Goal: Task Accomplishment & Management: Use online tool/utility

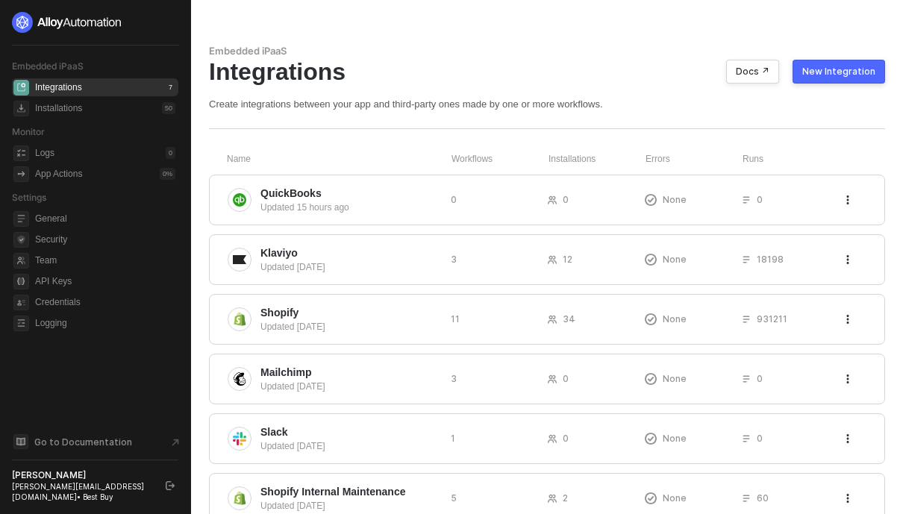
click at [173, 490] on icon "logout" at bounding box center [170, 485] width 9 height 9
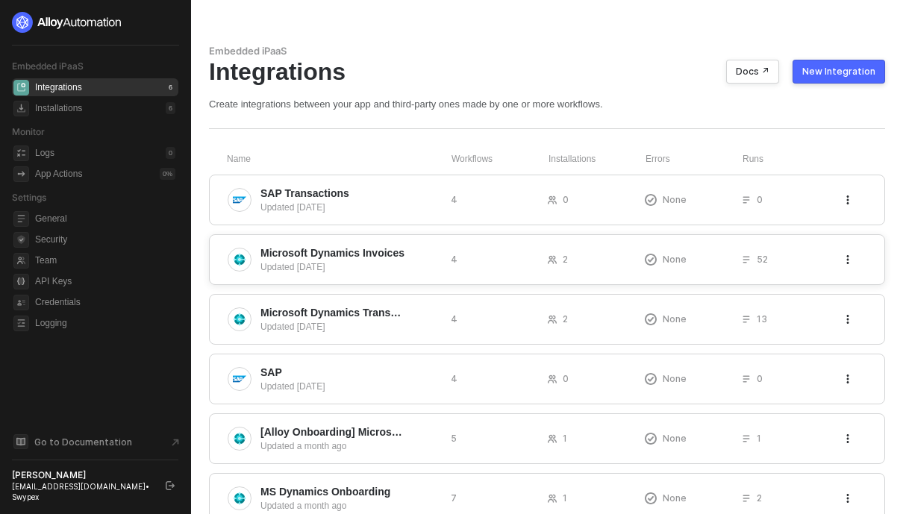
click at [321, 260] on div "Updated [DATE]" at bounding box center [349, 266] width 178 height 13
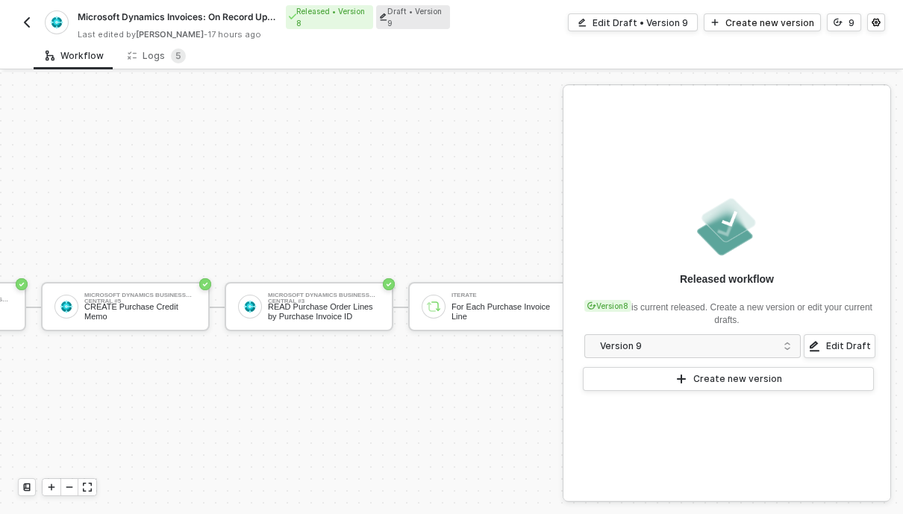
scroll to position [0, 580]
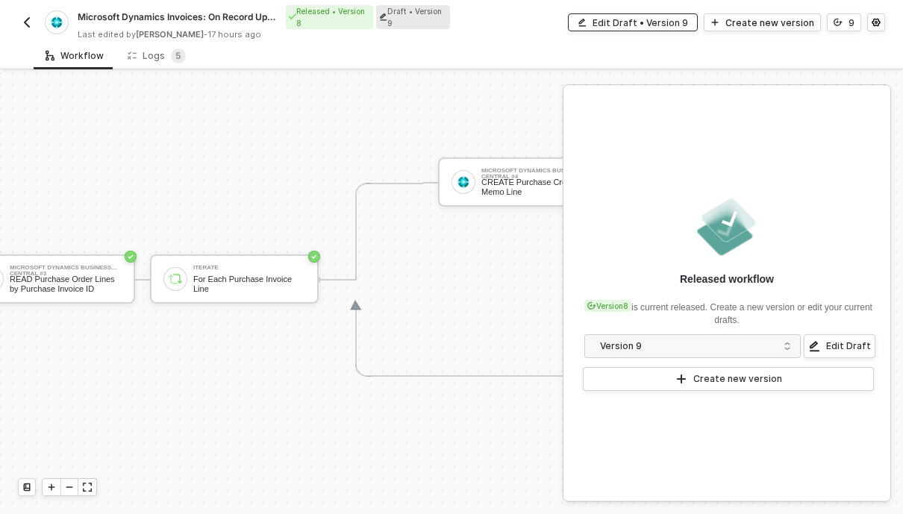
click at [668, 23] on div "Edit Draft • Version 9" at bounding box center [639, 22] width 95 height 13
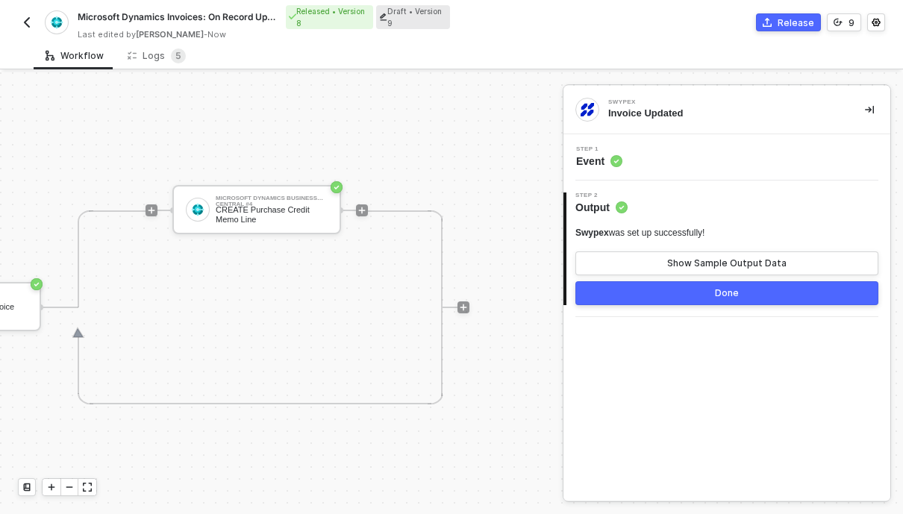
scroll to position [0, 1205]
click at [849, 30] on button "9" at bounding box center [844, 22] width 34 height 18
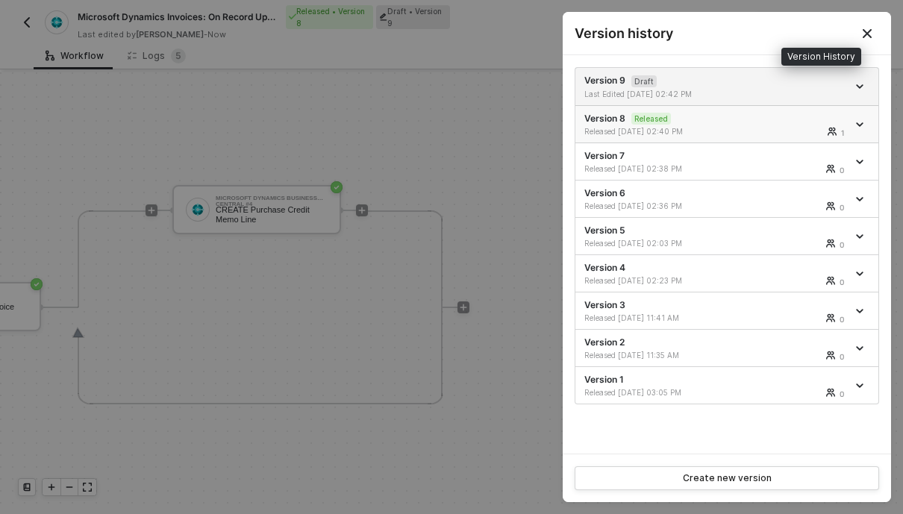
click at [771, 131] on div "1" at bounding box center [801, 131] width 91 height 9
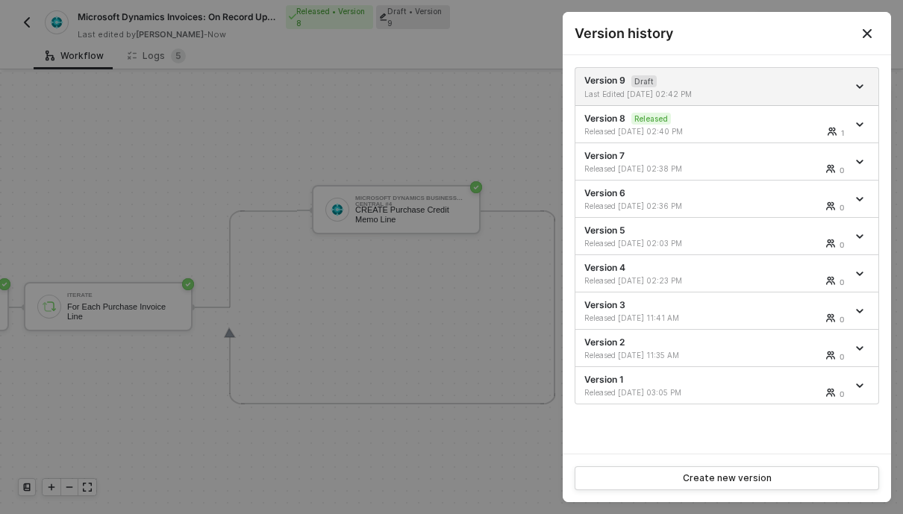
scroll to position [0, 912]
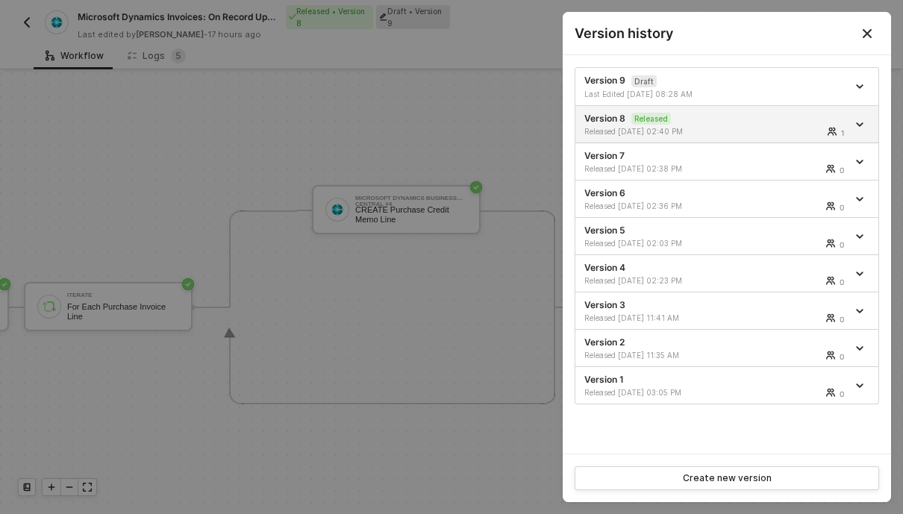
click at [267, 126] on div at bounding box center [451, 257] width 903 height 514
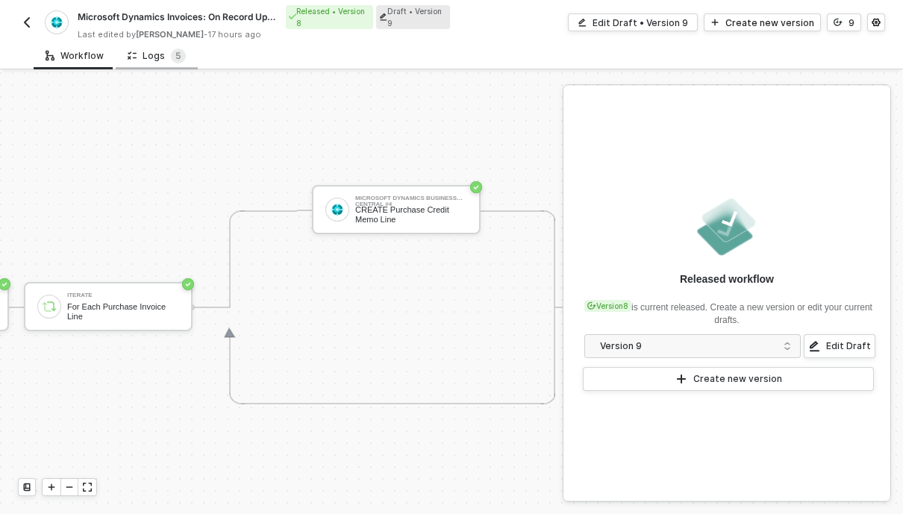
click at [162, 63] on div "Logs 5" at bounding box center [157, 56] width 82 height 28
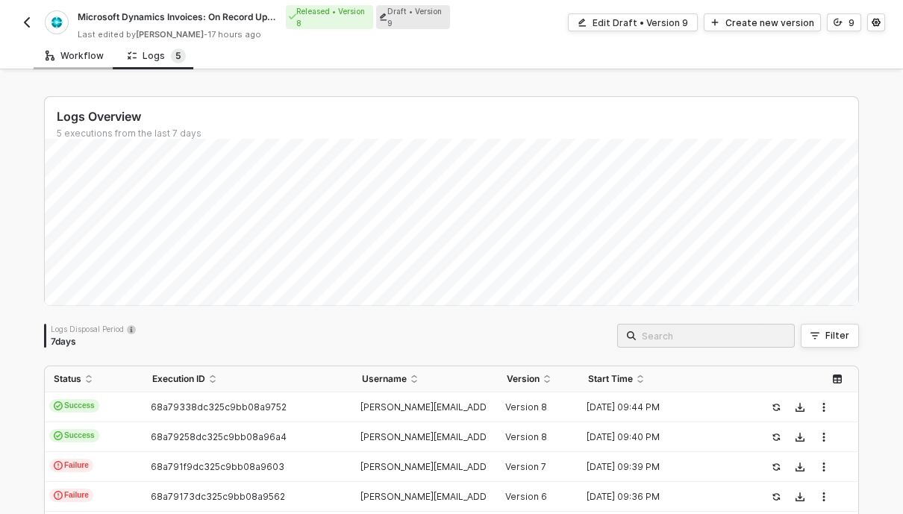
click at [76, 61] on div "Workflow" at bounding box center [75, 56] width 82 height 28
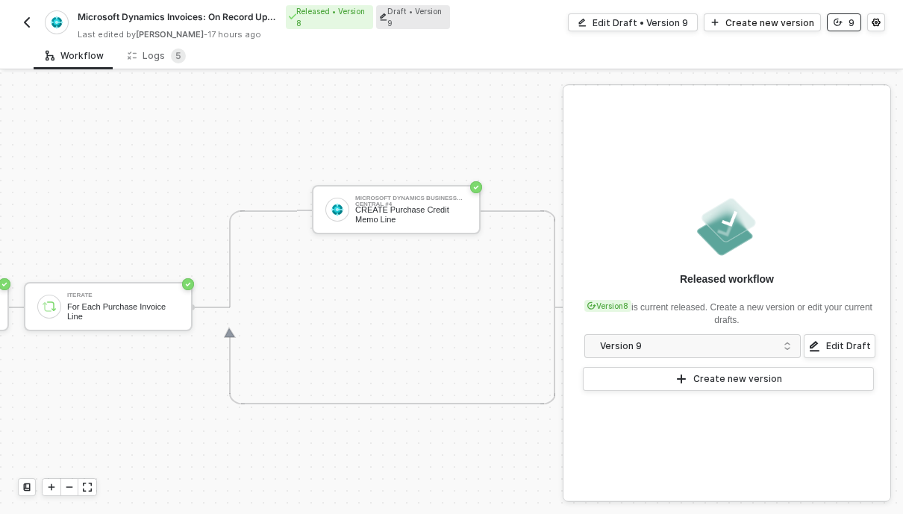
click at [840, 19] on icon "icon-versioning" at bounding box center [837, 22] width 9 height 9
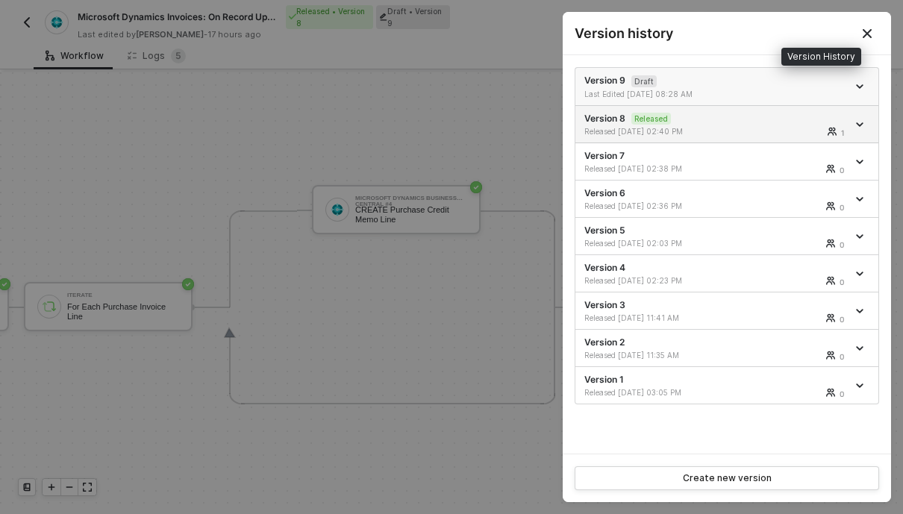
click at [861, 89] on icon "icon-arrow-down" at bounding box center [859, 86] width 7 height 7
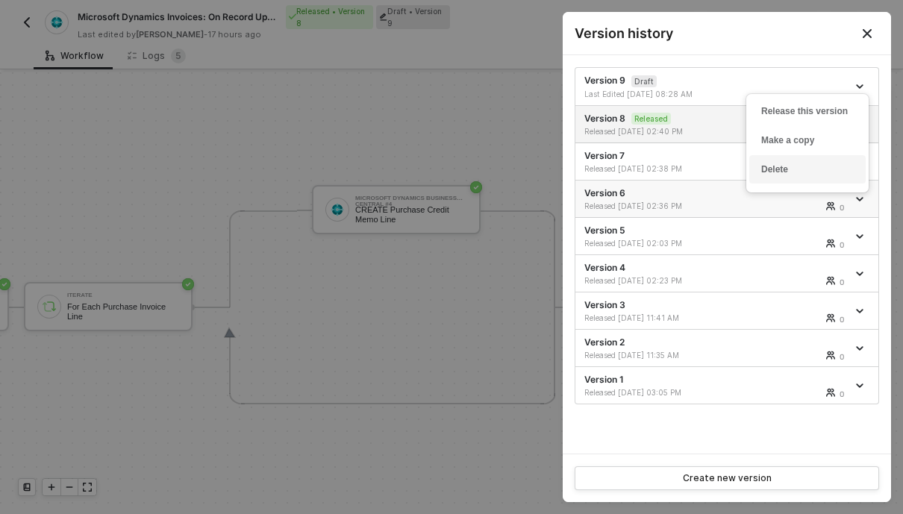
click at [797, 166] on div "Delete" at bounding box center [807, 170] width 92 height 14
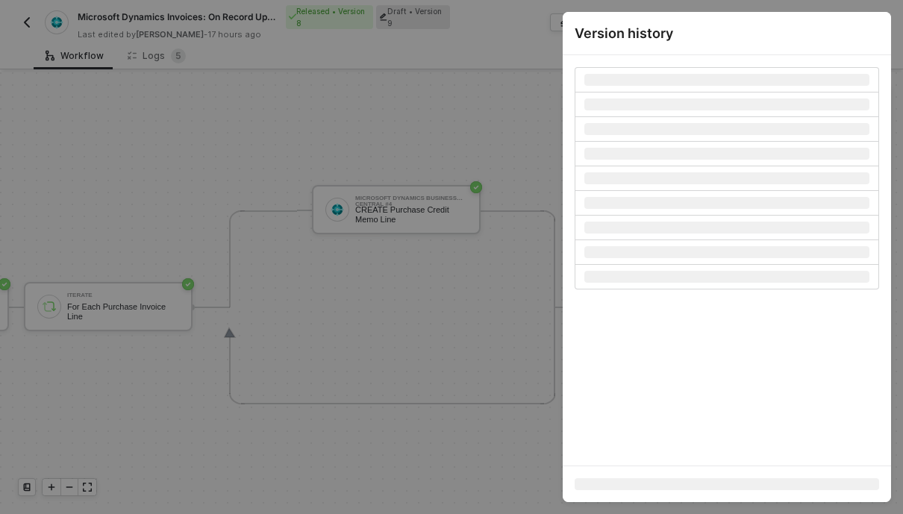
click at [316, 176] on div at bounding box center [451, 257] width 903 height 514
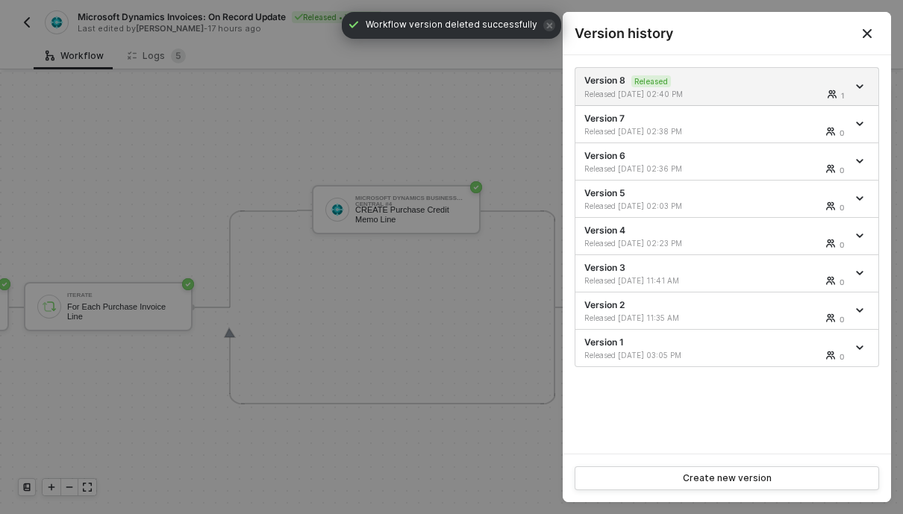
click at [22, 26] on div at bounding box center [451, 257] width 903 height 514
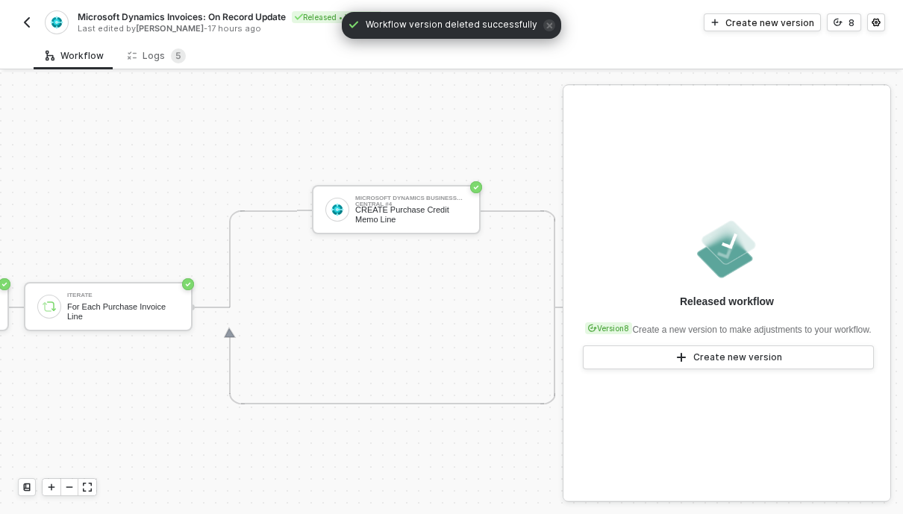
click at [31, 22] on img "button" at bounding box center [27, 22] width 12 height 12
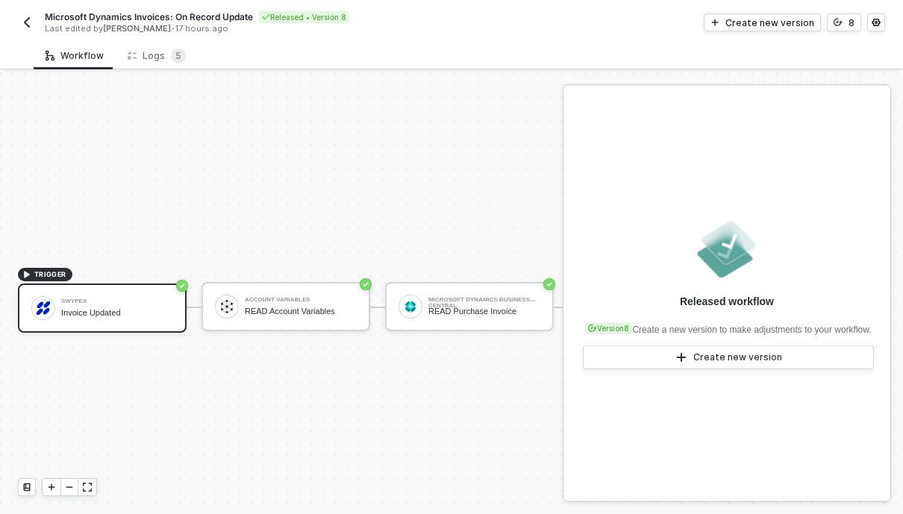
scroll to position [28, 0]
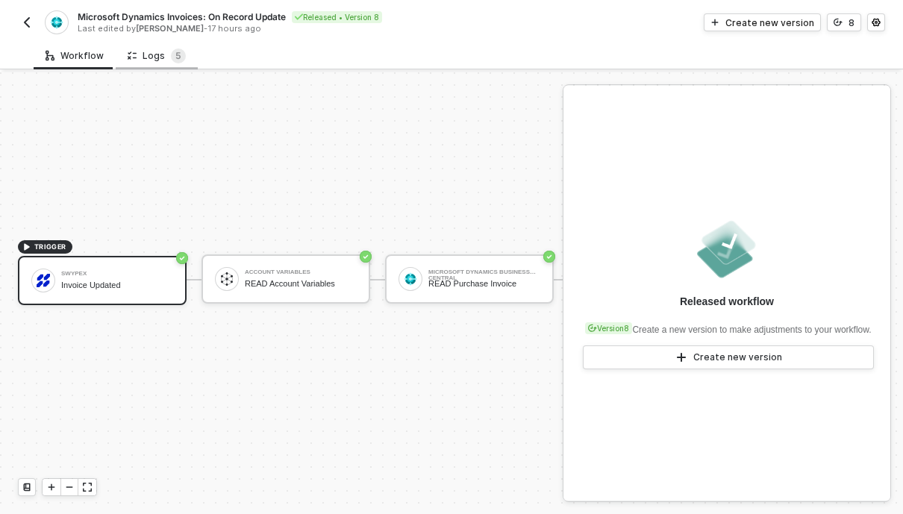
click at [153, 52] on div "Logs 5" at bounding box center [157, 55] width 58 height 15
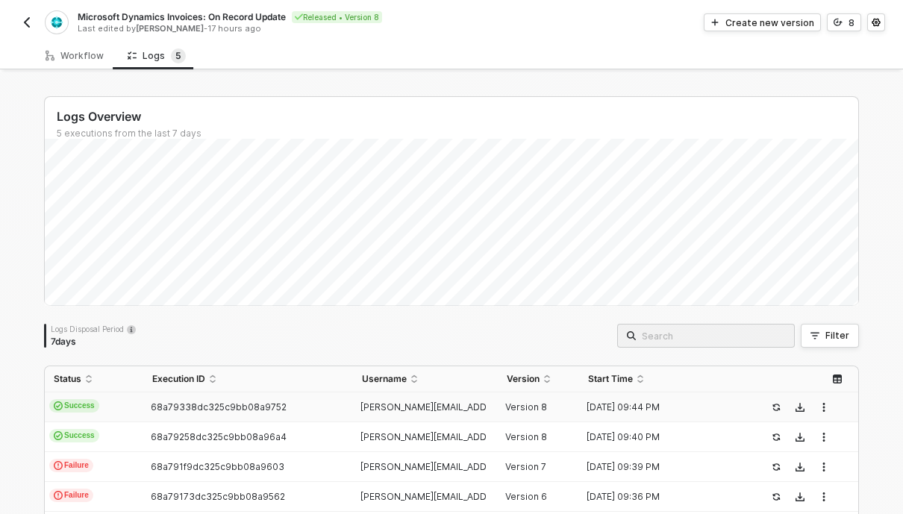
click at [142, 403] on td "Success" at bounding box center [94, 407] width 98 height 30
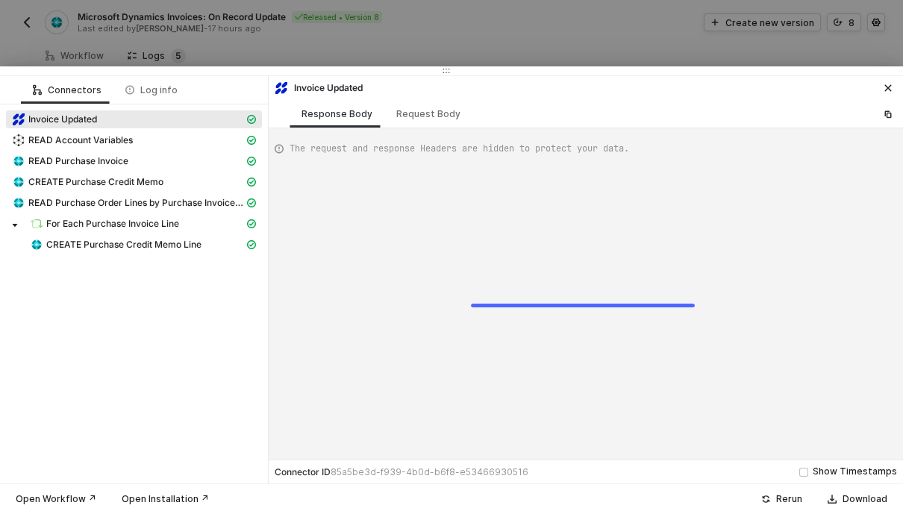
type textarea "{ "json": { "id": "FJDOKQWFJOEM", "status": "Cancelled" }, "id": "f80fe46f-6694…"
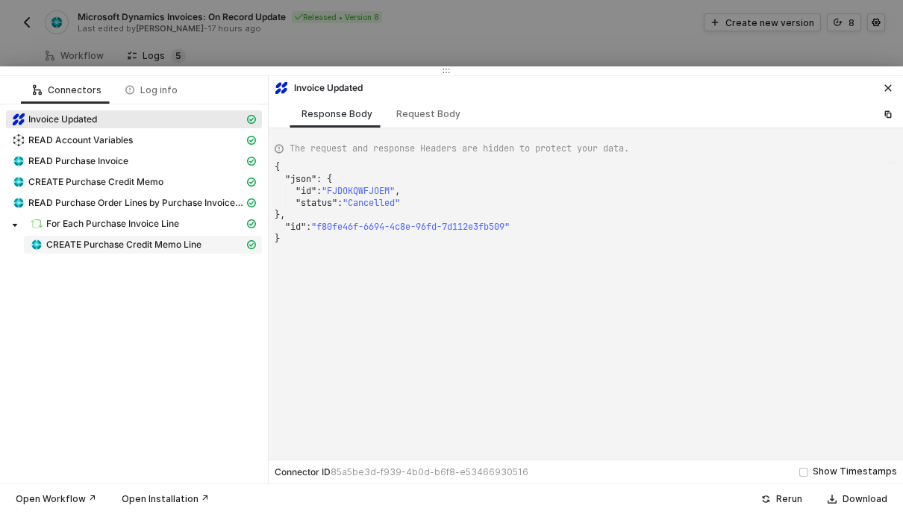
click at [110, 251] on span "CREATE Purchase Credit Memo Line" at bounding box center [123, 245] width 155 height 12
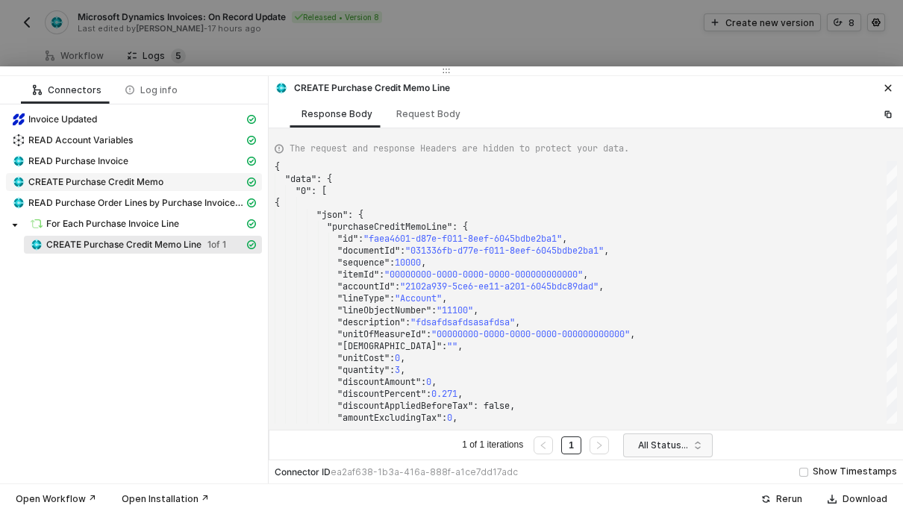
click at [105, 188] on span "CREATE Purchase Credit Memo" at bounding box center [95, 182] width 135 height 12
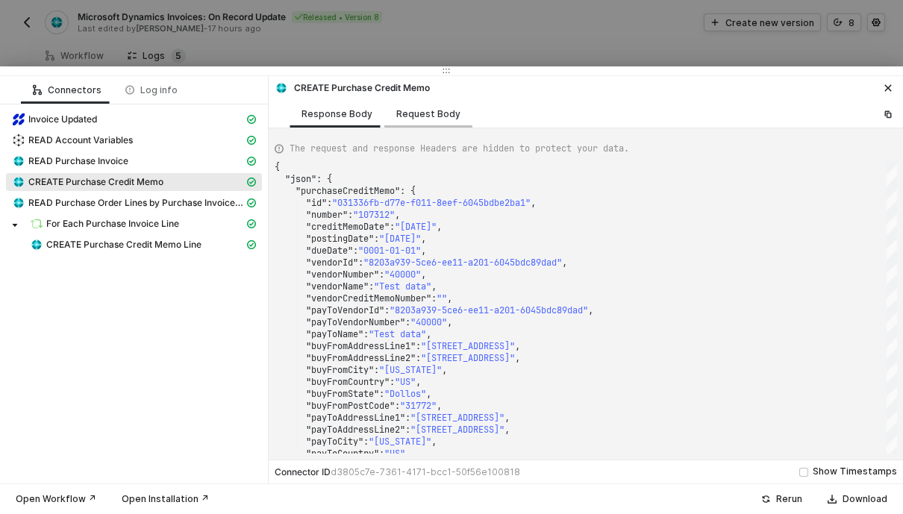
click at [407, 120] on div "Request Body" at bounding box center [428, 114] width 64 height 12
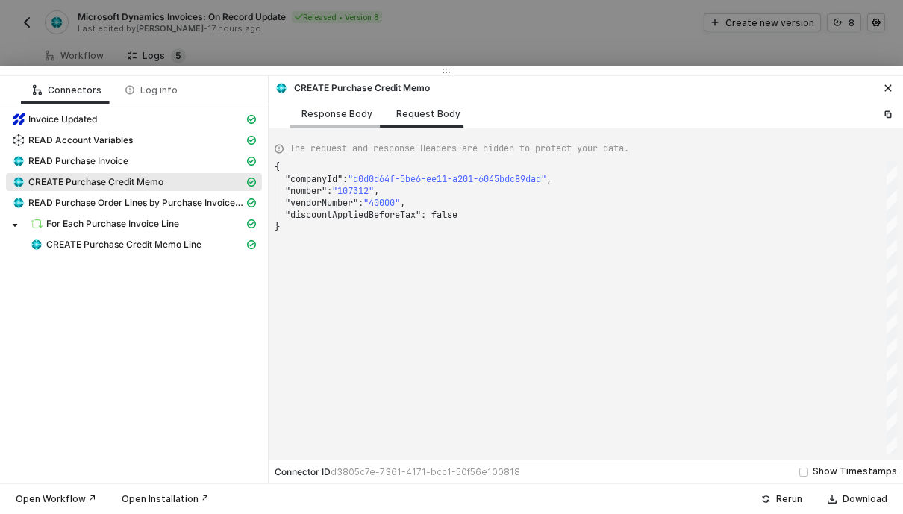
click at [322, 120] on div "Response Body" at bounding box center [336, 114] width 71 height 12
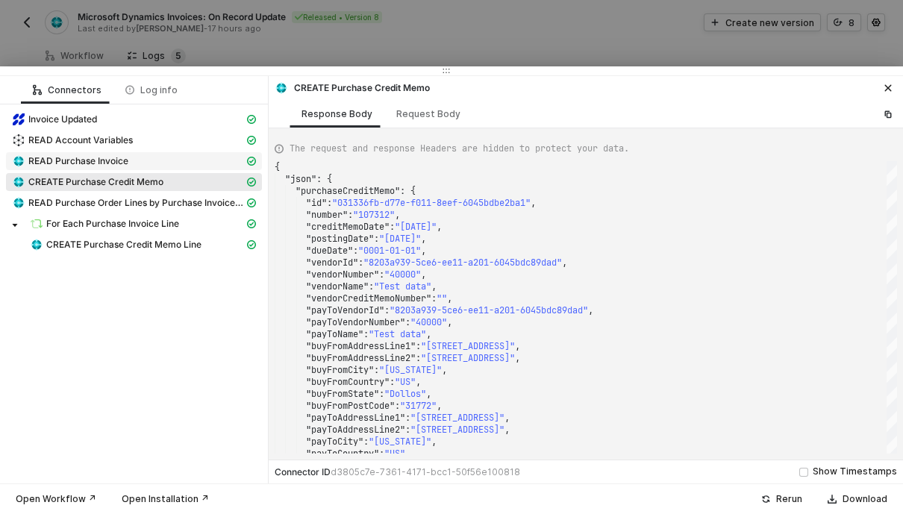
click at [69, 167] on span "READ Purchase Invoice" at bounding box center [78, 161] width 100 height 12
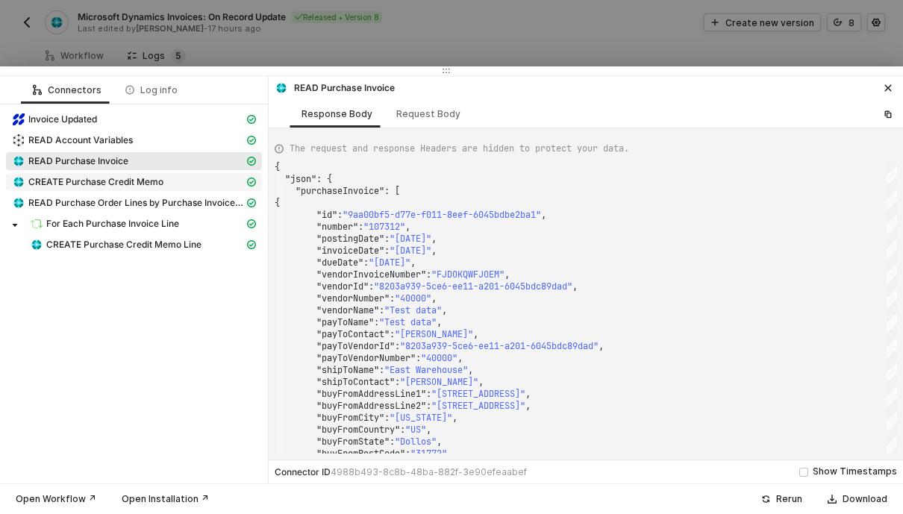
click at [81, 188] on span "CREATE Purchase Credit Memo" at bounding box center [95, 182] width 135 height 12
type textarea "{ "json": { "purchaseCreditMemo": { "id": "031336fb-d77e-f011-8eef-6045bdbe2ba1…"
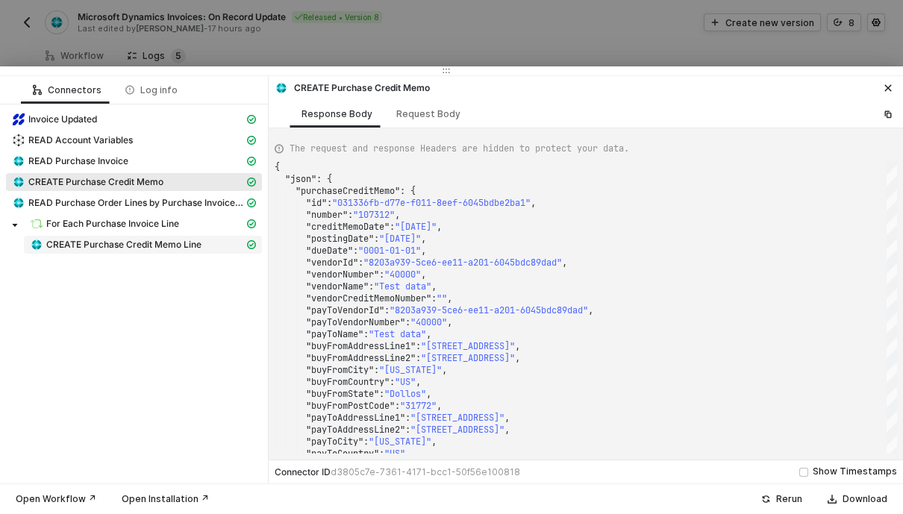
click at [169, 251] on span "CREATE Purchase Credit Memo Line" at bounding box center [123, 245] width 155 height 12
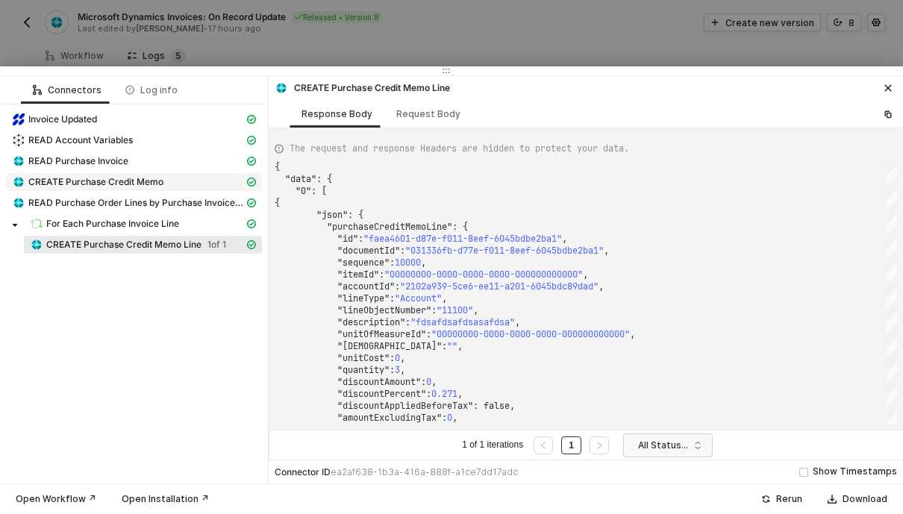
click at [128, 188] on span "CREATE Purchase Credit Memo" at bounding box center [95, 182] width 135 height 12
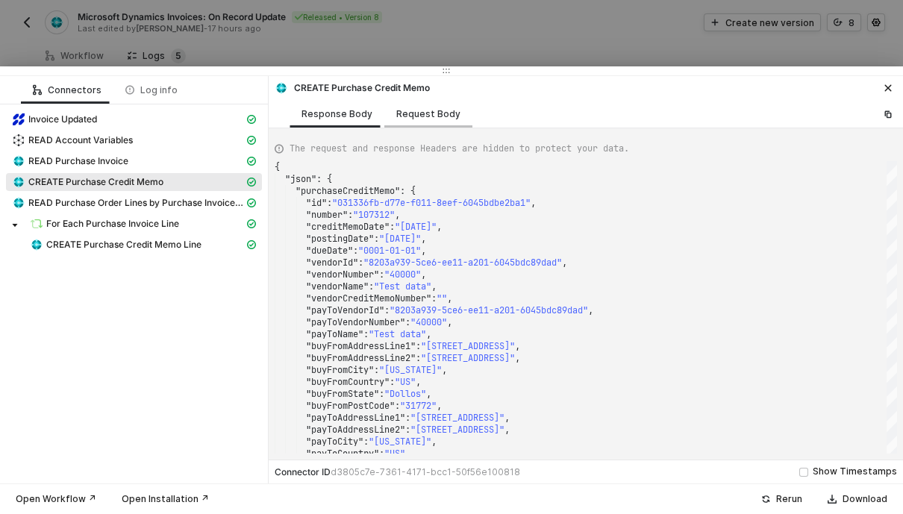
click at [410, 120] on div "Request Body" at bounding box center [428, 114] width 64 height 12
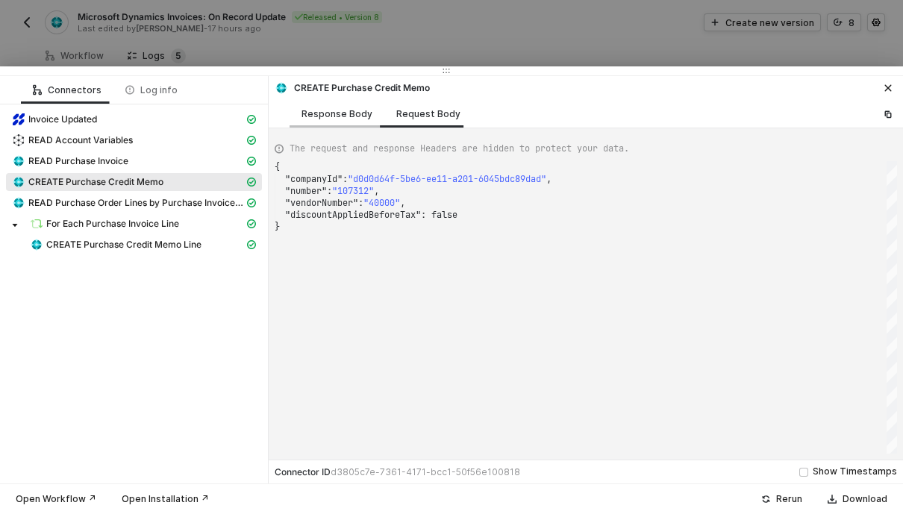
click at [333, 128] on div "Response Body" at bounding box center [336, 114] width 95 height 28
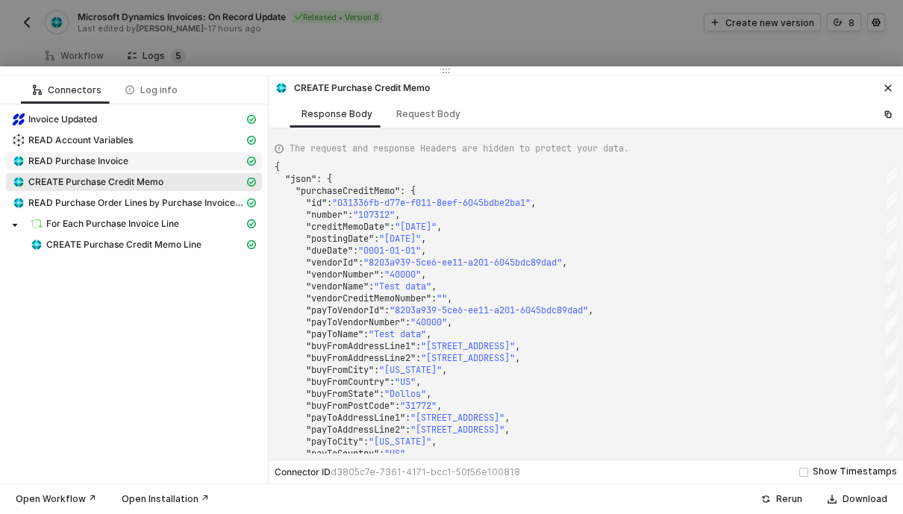
click at [82, 167] on span "READ Purchase Invoice" at bounding box center [78, 161] width 100 height 12
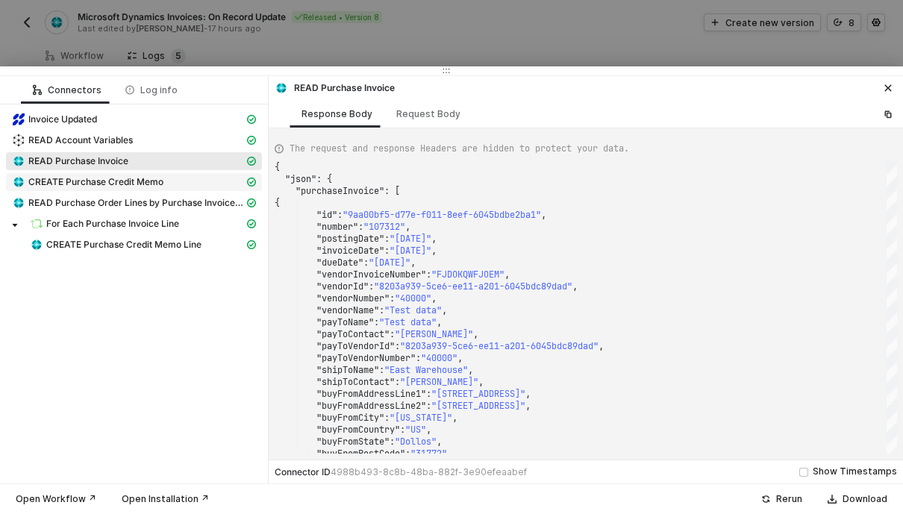
click at [83, 188] on span "CREATE Purchase Credit Memo" at bounding box center [95, 182] width 135 height 12
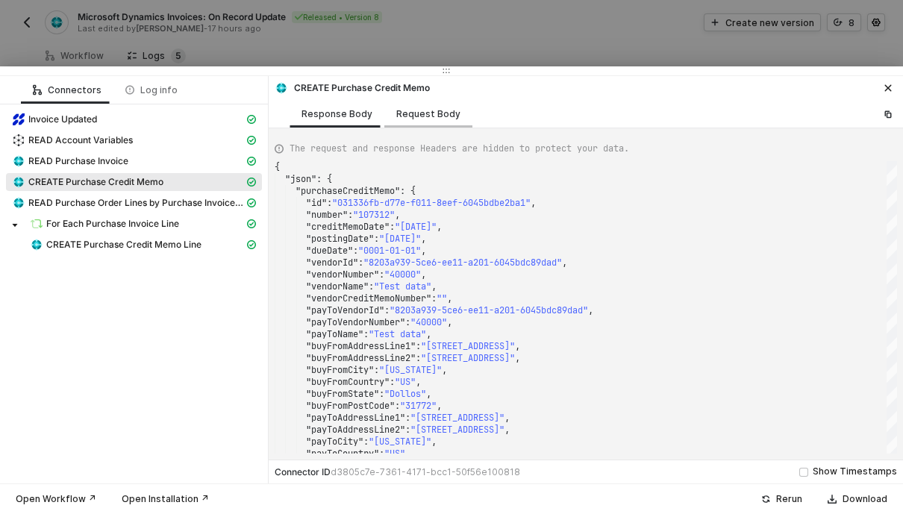
click at [422, 120] on div "Request Body" at bounding box center [428, 114] width 64 height 12
type textarea "{ "companyId": "d0d0d64f-5be6-ee11-a201-6045bdc89dad", "number": "107312", "ven…"
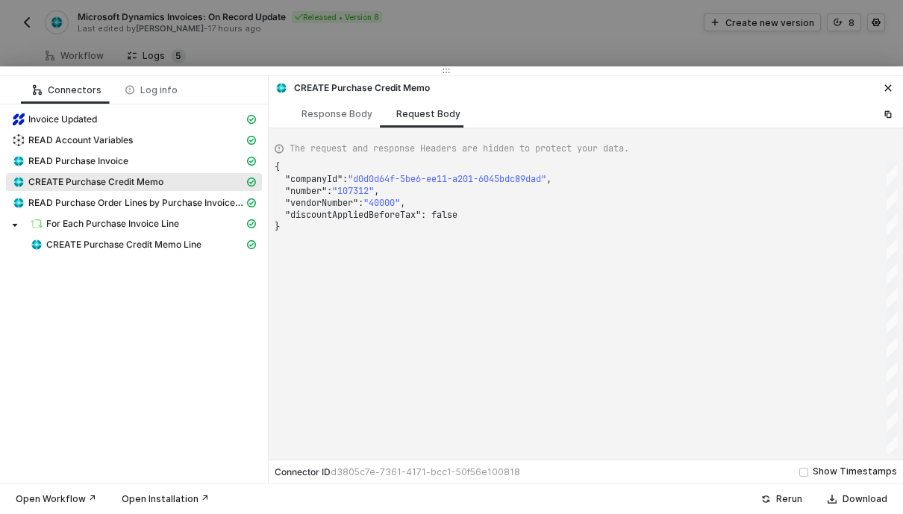
click at [249, 61] on div at bounding box center [451, 257] width 903 height 514
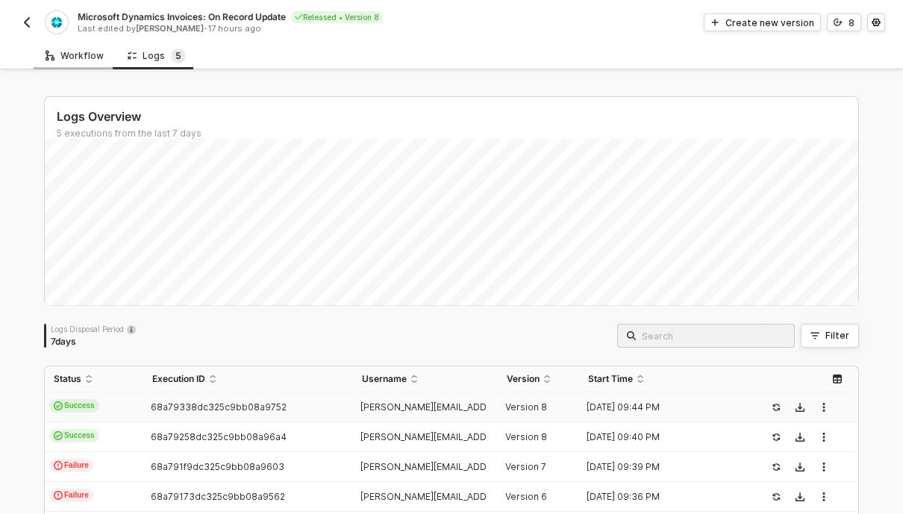
click at [81, 63] on div "Workflow" at bounding box center [75, 56] width 82 height 28
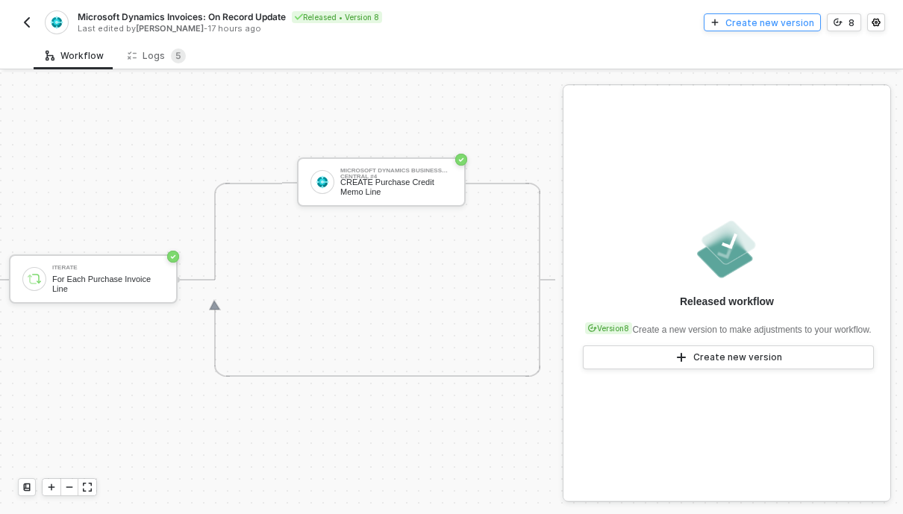
click at [771, 26] on div "Create new version" at bounding box center [769, 22] width 89 height 13
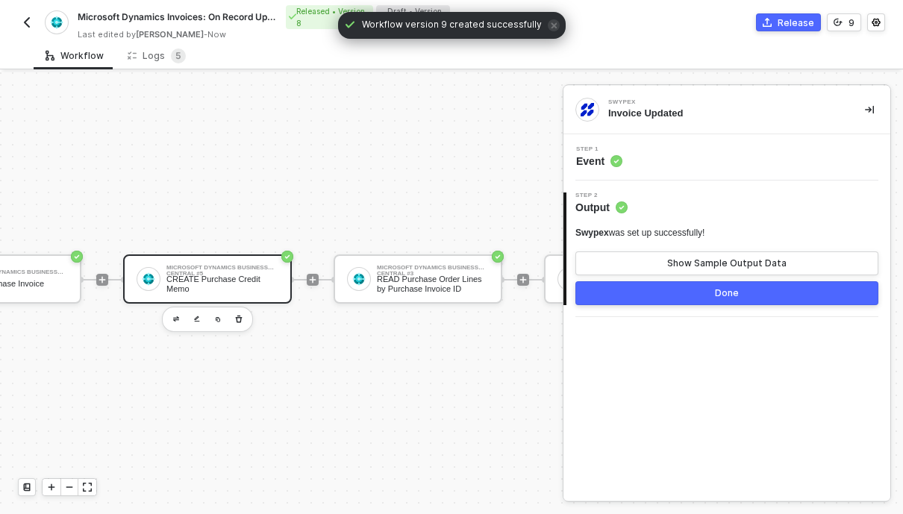
scroll to position [28, 524]
click at [188, 291] on div "CREATE Purchase Credit Memo" at bounding box center [224, 284] width 112 height 19
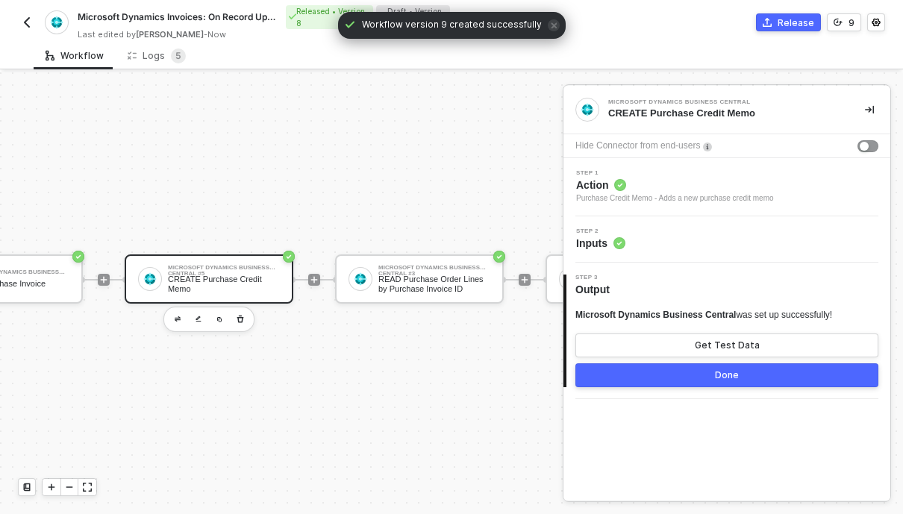
click at [635, 240] on div "Step 2 Inputs" at bounding box center [728, 239] width 323 height 22
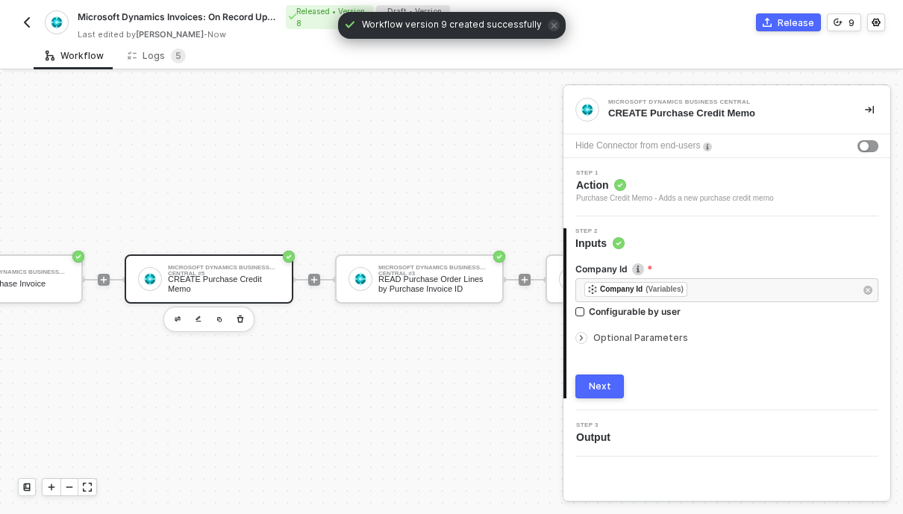
scroll to position [15, 0]
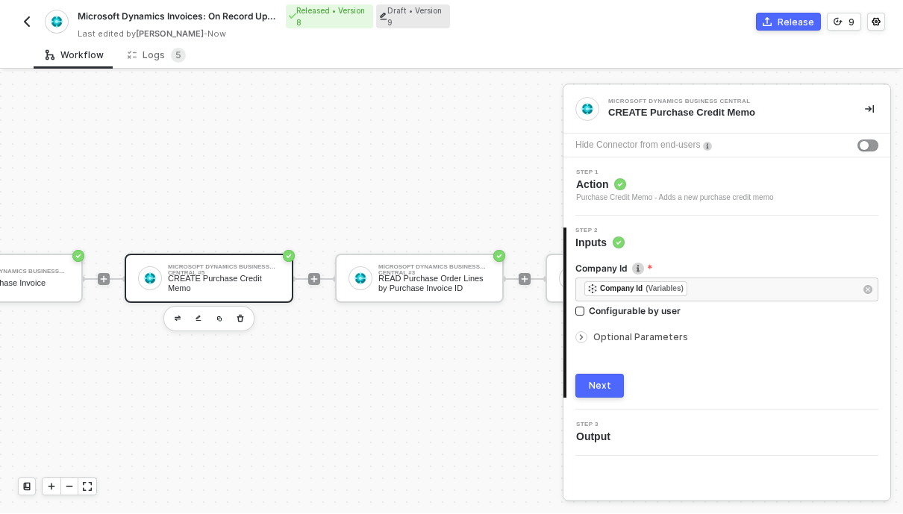
click at [632, 332] on span "Optional Parameters" at bounding box center [640, 337] width 95 height 11
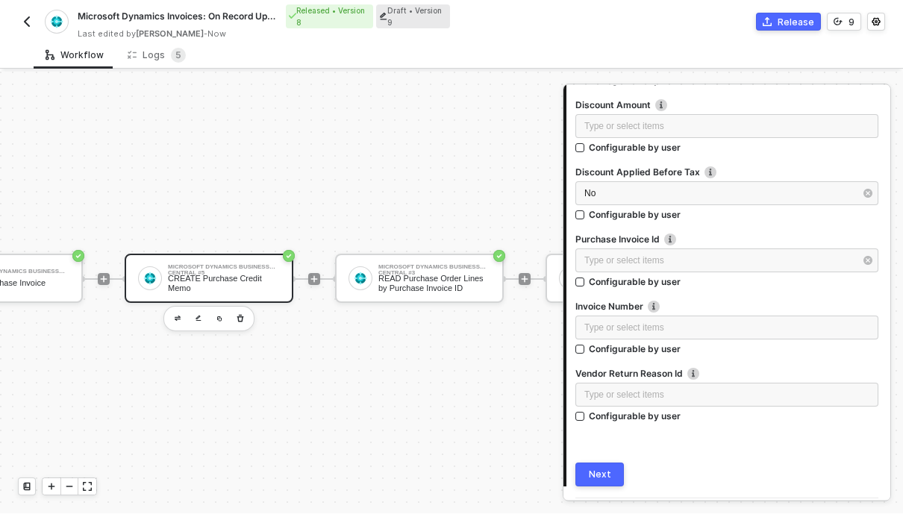
scroll to position [2272, 0]
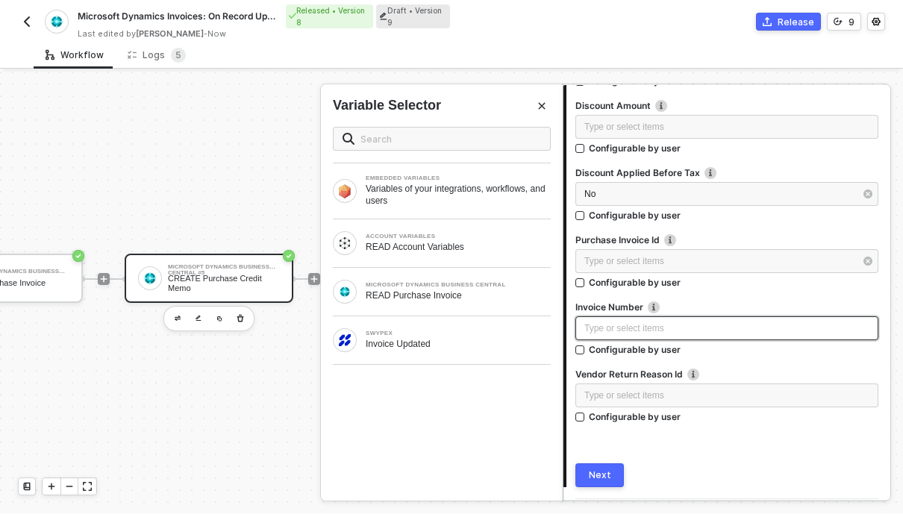
click at [653, 322] on div "Type or select items ﻿" at bounding box center [726, 329] width 285 height 14
click at [448, 283] on div "MICROSOFT DYNAMICS BUSINESS CENTRAL" at bounding box center [458, 286] width 185 height 6
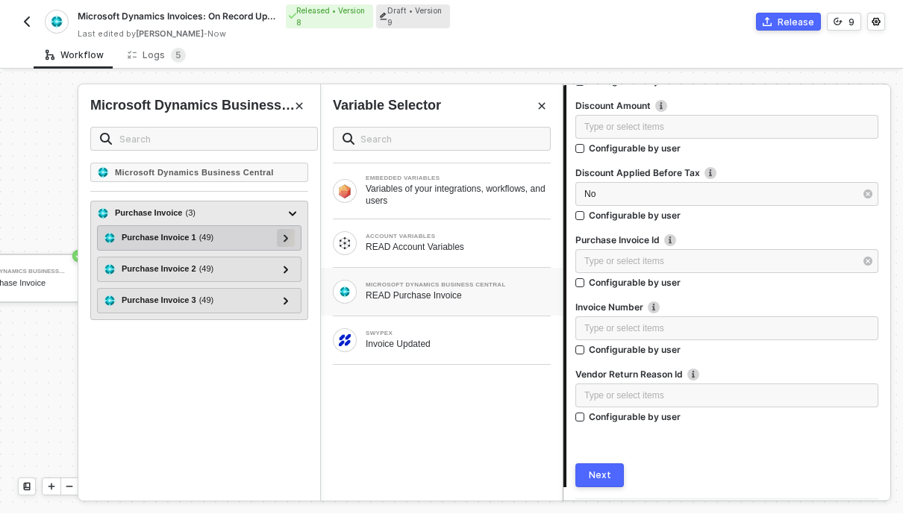
click at [281, 230] on div at bounding box center [286, 239] width 18 height 18
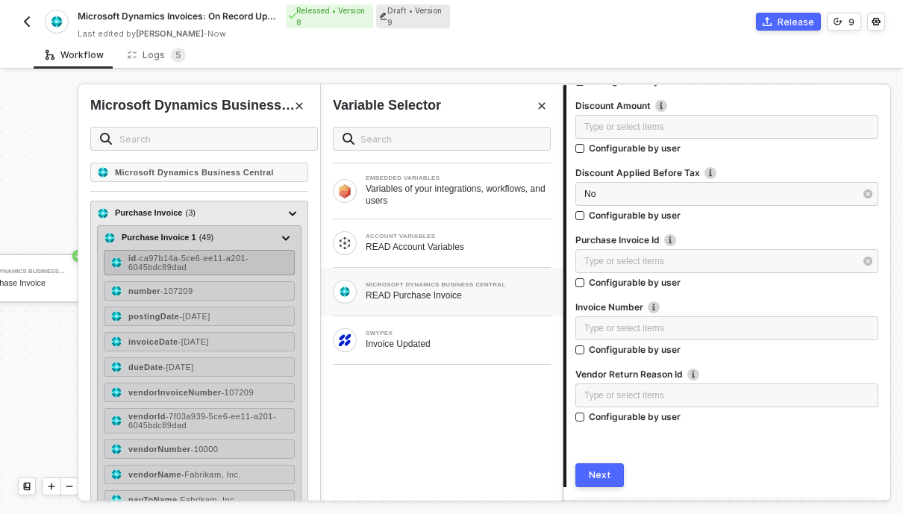
click at [223, 254] on div "id - ca97b14a-5ce6-ee11-a201-6045bdc89dad" at bounding box center [208, 263] width 160 height 18
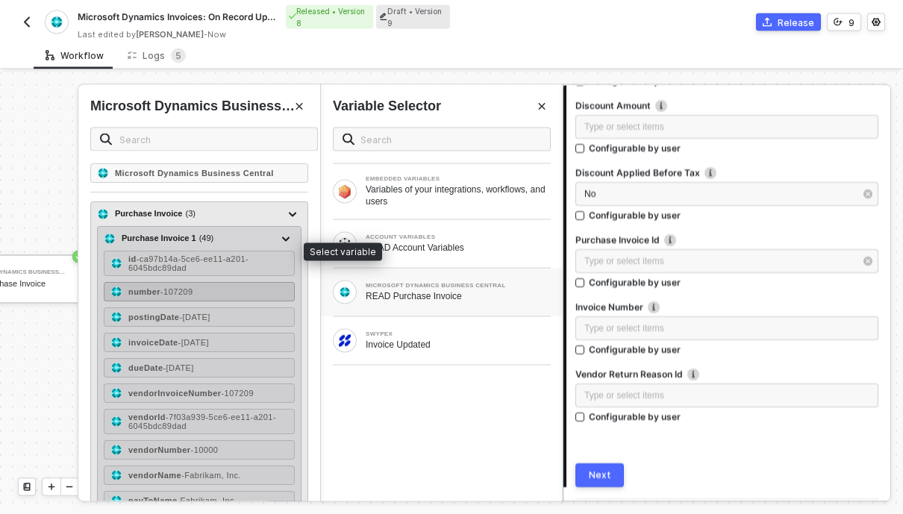
click at [225, 282] on div "number - 107209" at bounding box center [199, 291] width 191 height 19
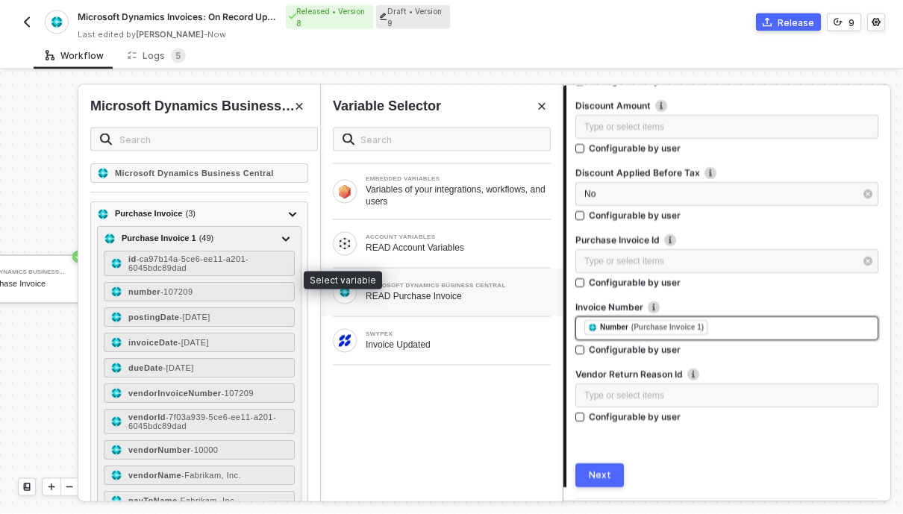
scroll to position [2250, 0]
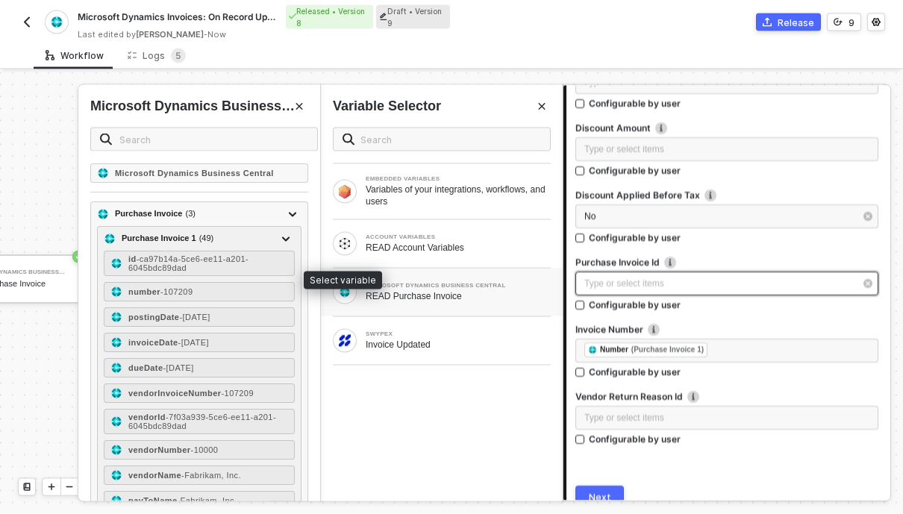
click at [715, 277] on div "Type or select items ﻿" at bounding box center [719, 284] width 270 height 14
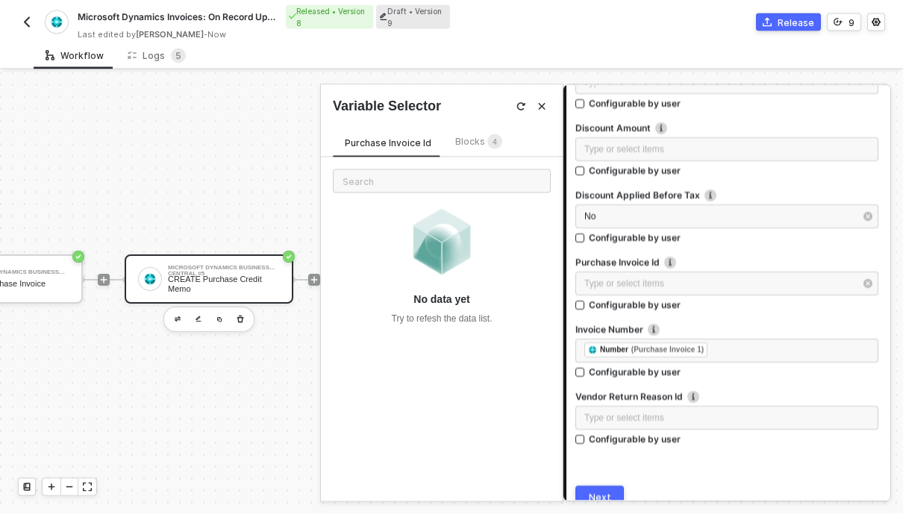
click at [472, 134] on div "Blocks 4" at bounding box center [478, 142] width 47 height 16
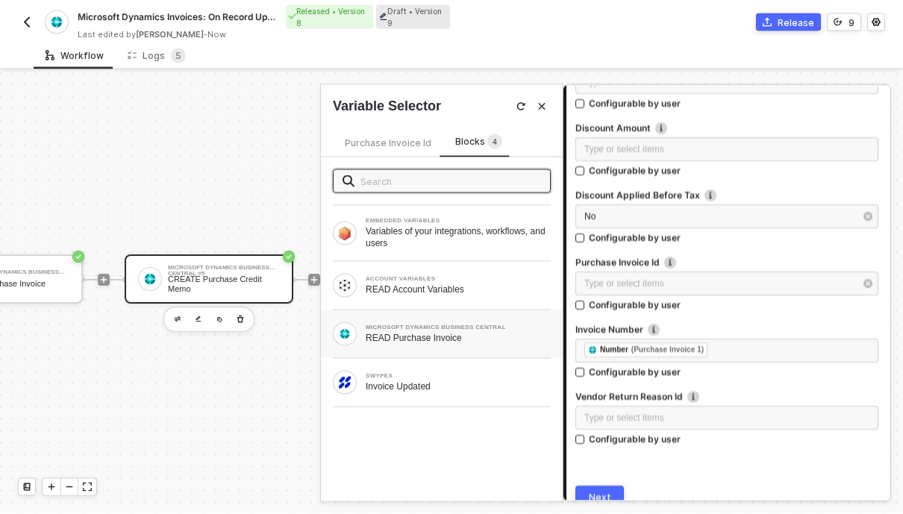
click at [389, 335] on div "MICROSOFT DYNAMICS BUSINESS CENTRAL READ Purchase Invoice" at bounding box center [442, 334] width 242 height 48
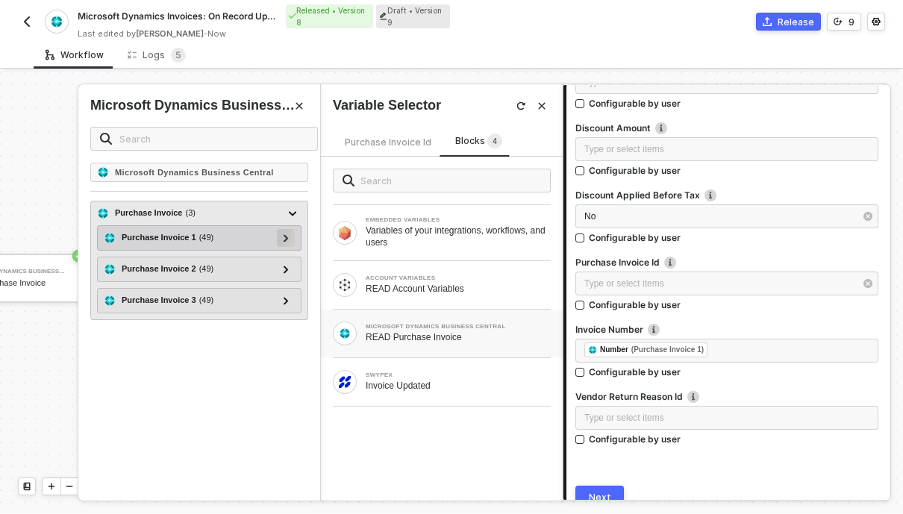
click at [282, 230] on div at bounding box center [285, 238] width 7 height 16
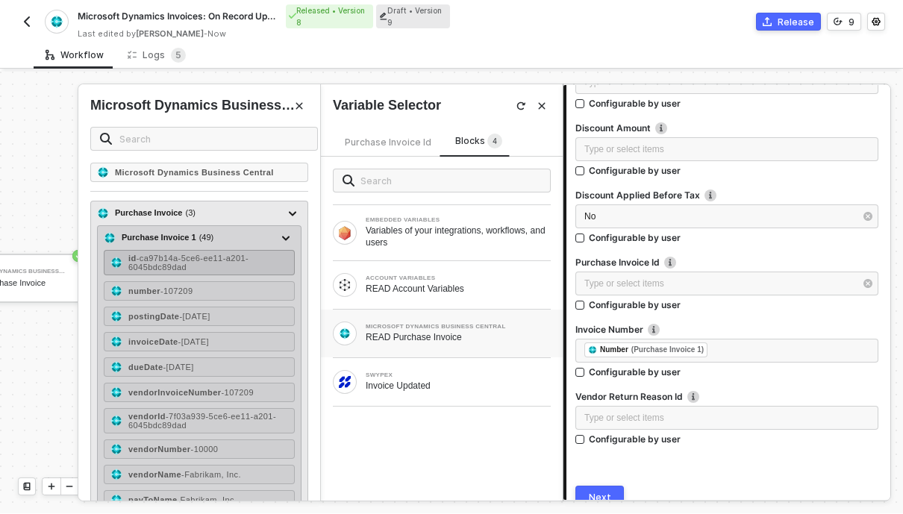
click at [216, 254] on div "id - ca97b14a-5ce6-ee11-a201-6045bdc89dad" at bounding box center [208, 263] width 160 height 18
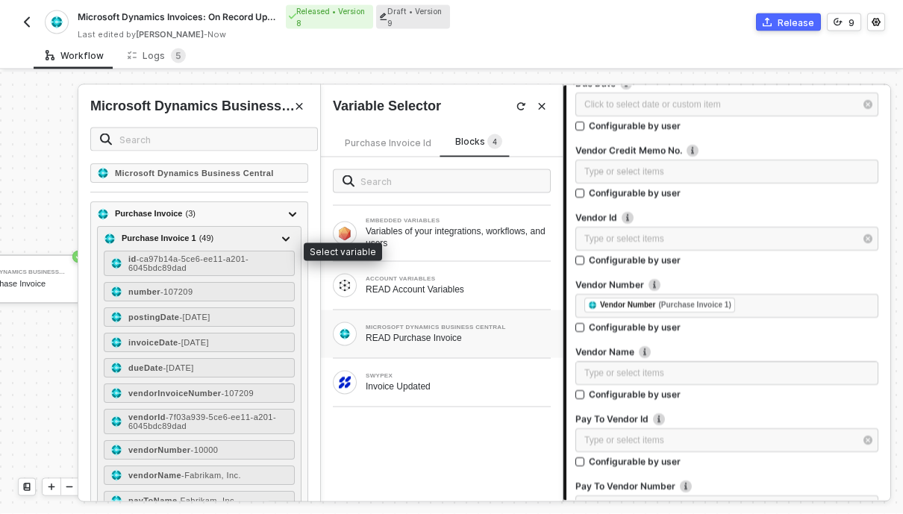
scroll to position [464, 0]
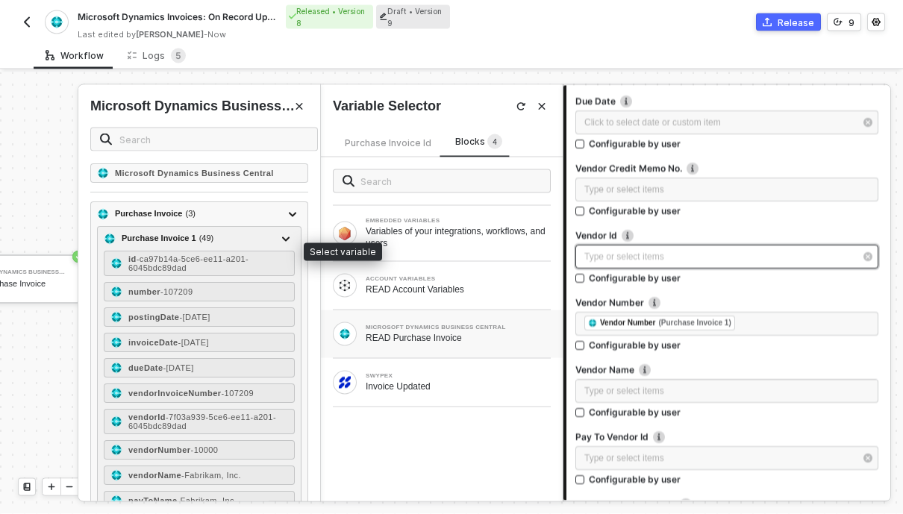
click at [677, 251] on div "Type or select items ﻿" at bounding box center [719, 258] width 270 height 14
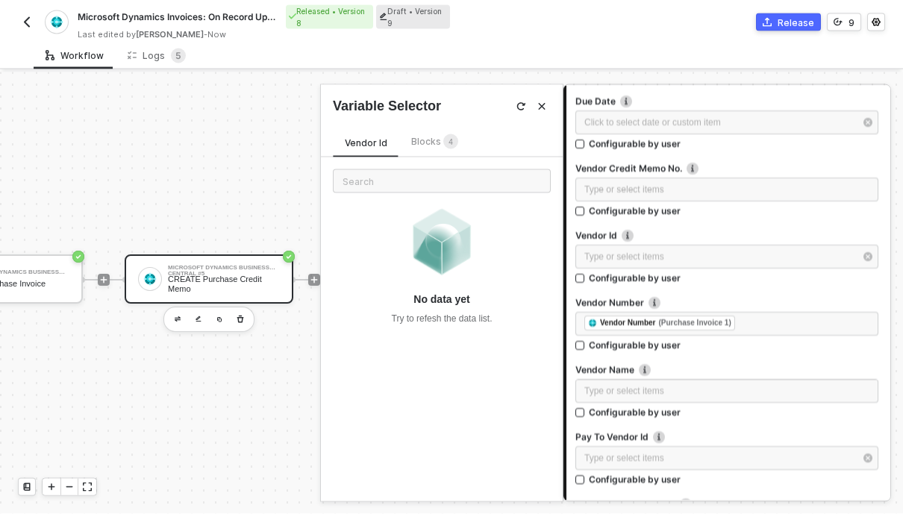
click at [422, 136] on span "Blocks 4" at bounding box center [434, 141] width 47 height 11
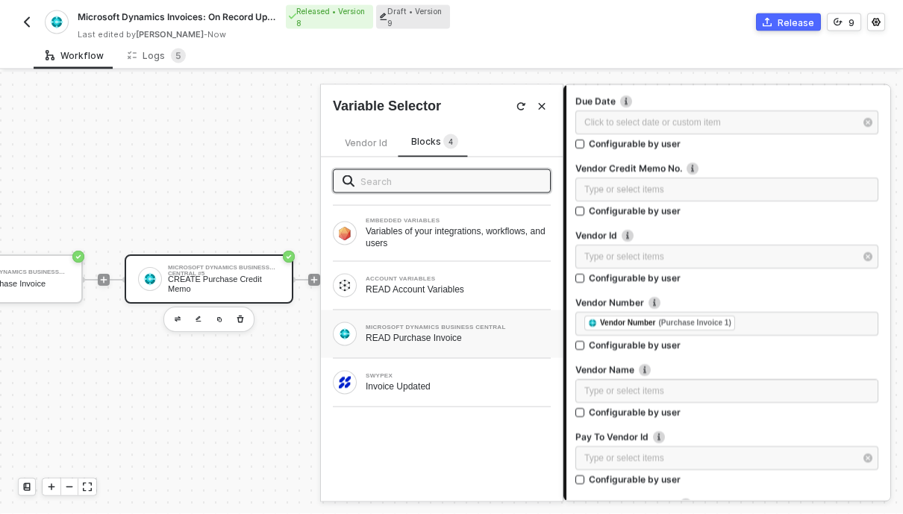
click at [409, 337] on div "MICROSOFT DYNAMICS BUSINESS CENTRAL READ Purchase Invoice" at bounding box center [442, 334] width 242 height 48
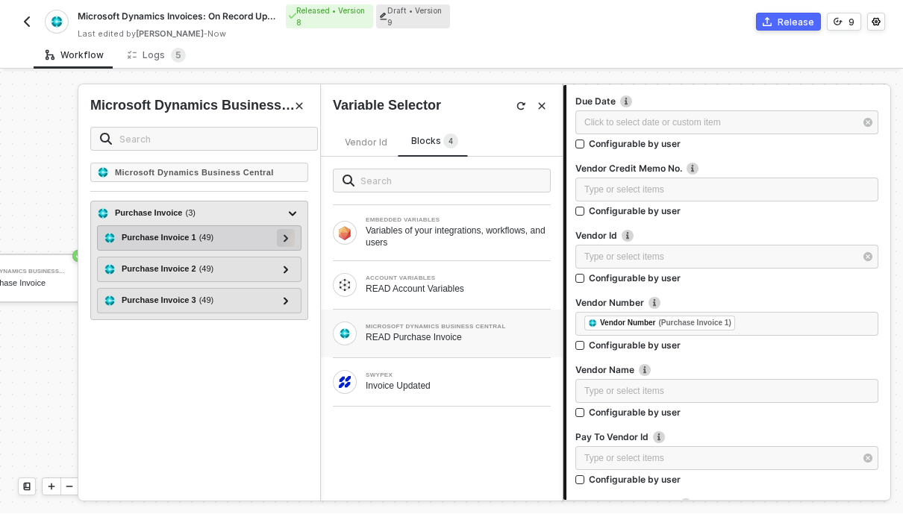
click at [288, 235] on icon at bounding box center [285, 238] width 4 height 7
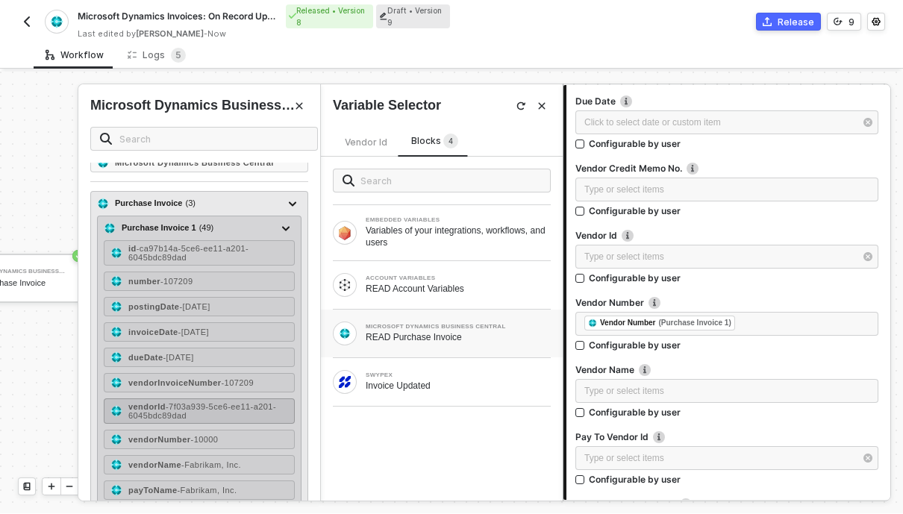
scroll to position [10, 0]
click at [182, 402] on span "- 7f03a939-5ce6-ee11-a201-6045bdc89dad" at bounding box center [202, 411] width 148 height 18
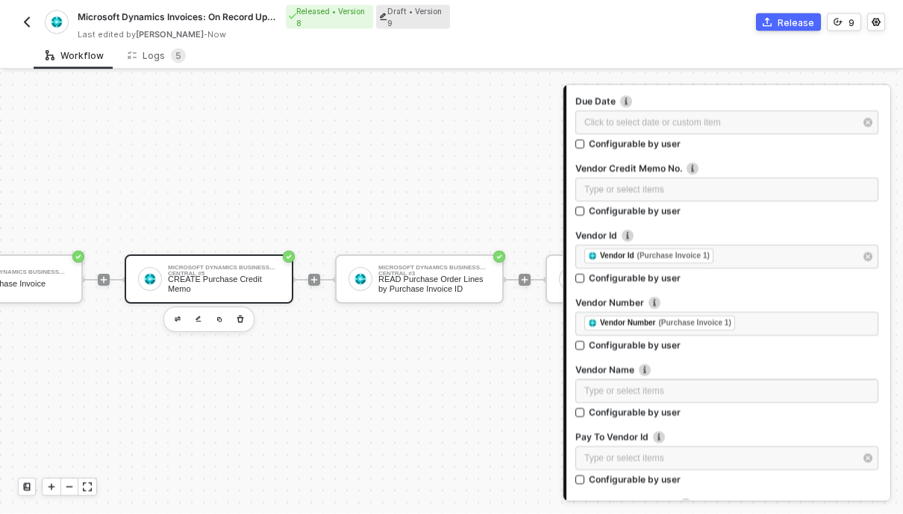
click at [810, 224] on div at bounding box center [726, 227] width 303 height 6
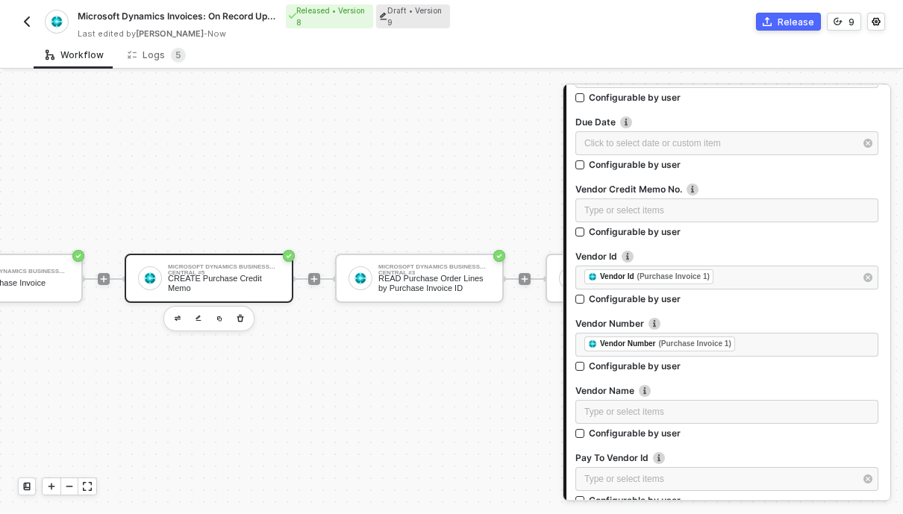
scroll to position [441, 0]
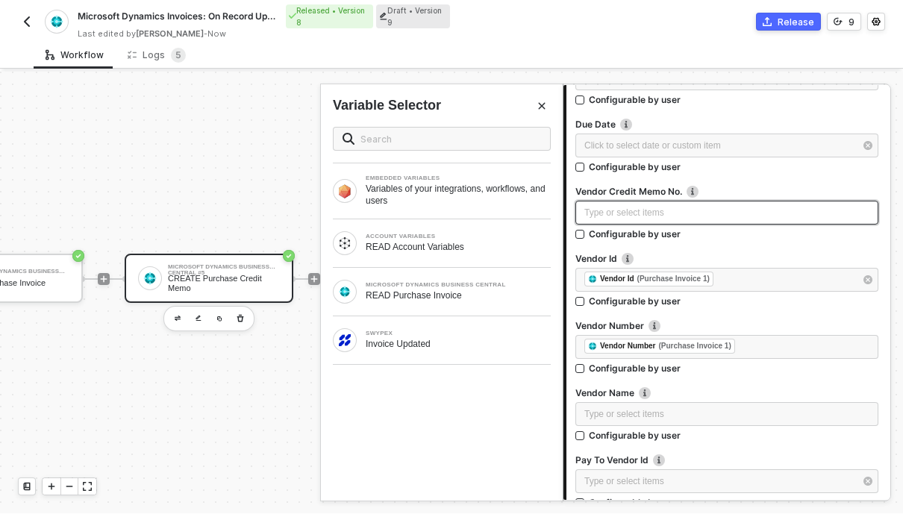
click at [782, 207] on div "Type or select items ﻿" at bounding box center [726, 214] width 285 height 14
click at [868, 276] on icon "button" at bounding box center [867, 280] width 9 height 9
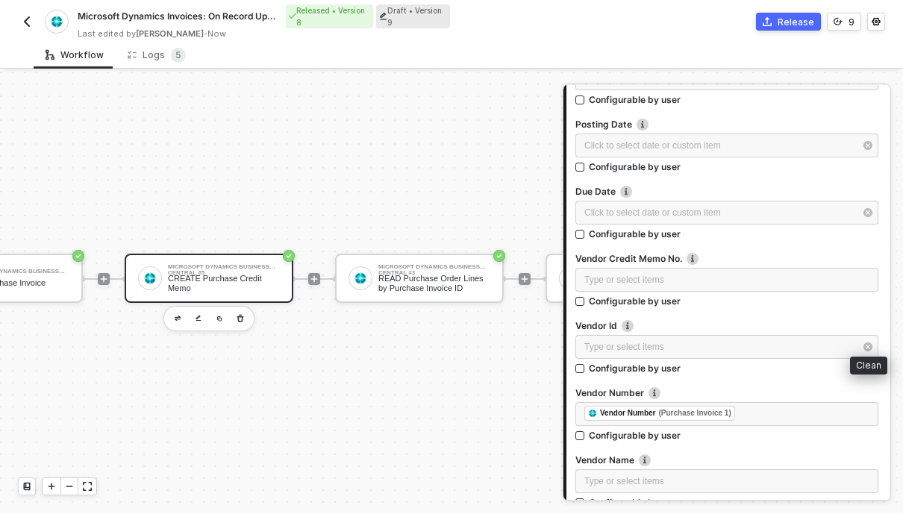
scroll to position [0, 0]
click at [195, 284] on div "CREATE Purchase Credit Memo" at bounding box center [224, 284] width 112 height 19
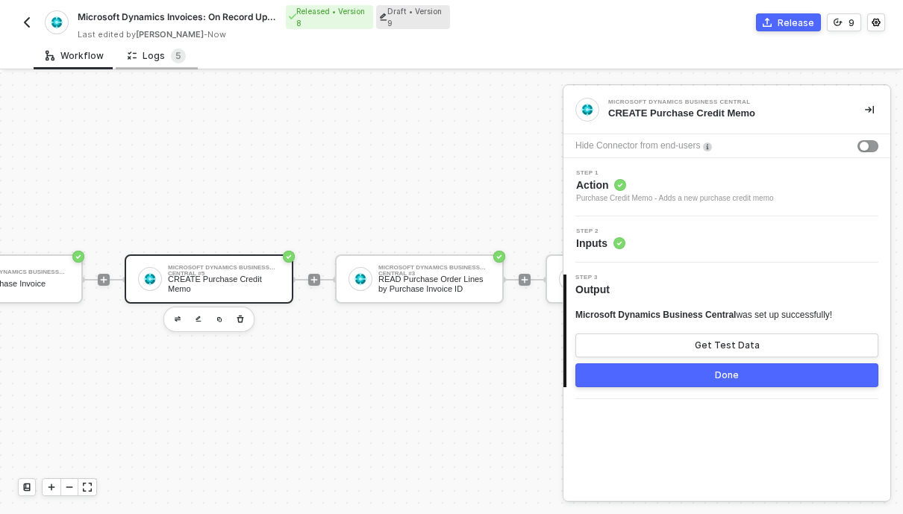
click at [144, 50] on div "Logs 5" at bounding box center [157, 55] width 58 height 15
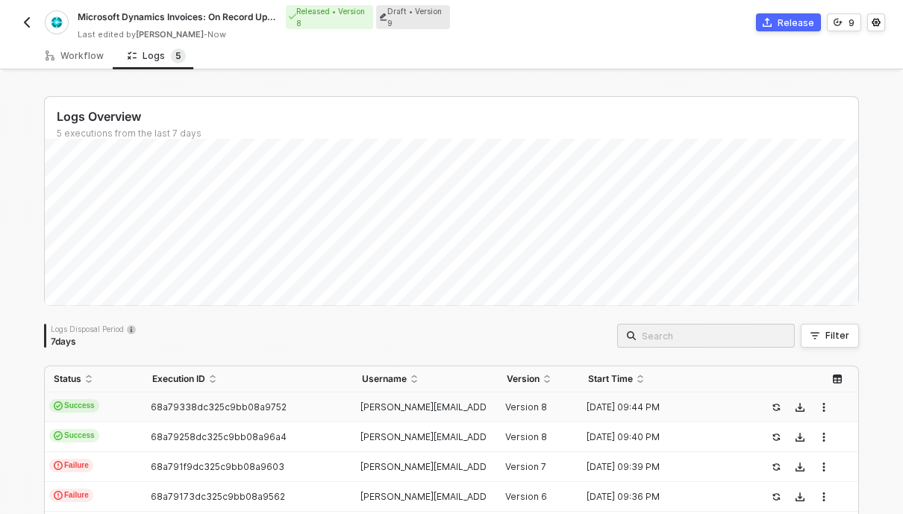
click at [124, 405] on td "Success" at bounding box center [94, 407] width 98 height 30
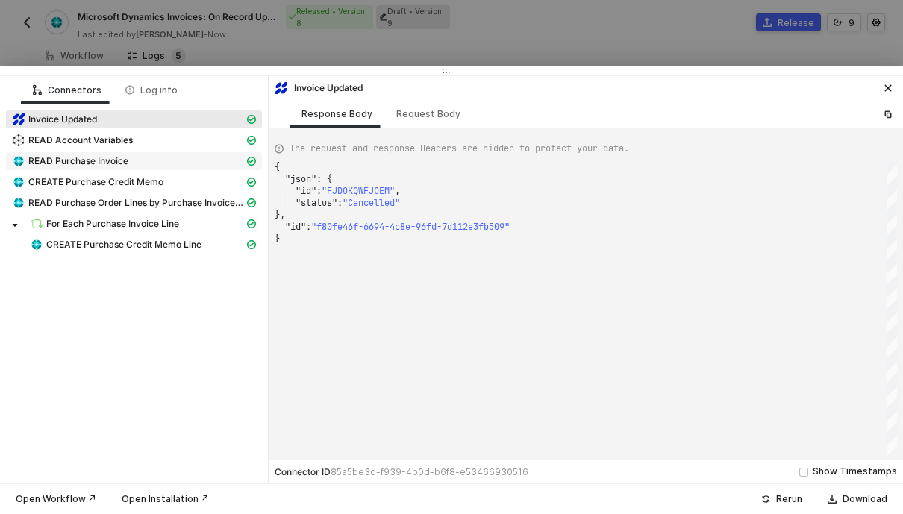
click at [105, 167] on span "READ Purchase Invoice" at bounding box center [78, 161] width 100 height 12
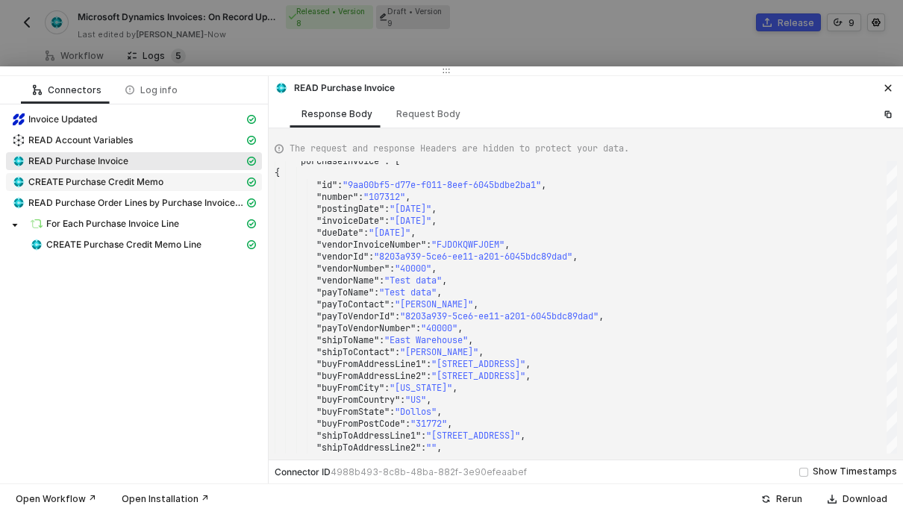
click at [151, 189] on div "CREATE Purchase Credit Memo" at bounding box center [128, 181] width 232 height 13
type textarea "{ "json": { "purchaseCreditMemo": { "id": "031336fb-d77e-f011-8eef-6045bdbe2ba1…"
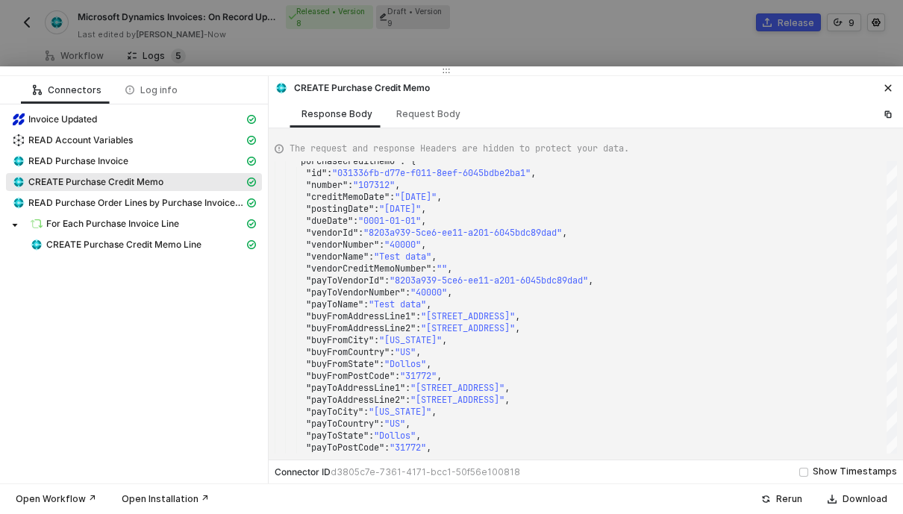
click at [509, 47] on div at bounding box center [451, 257] width 903 height 514
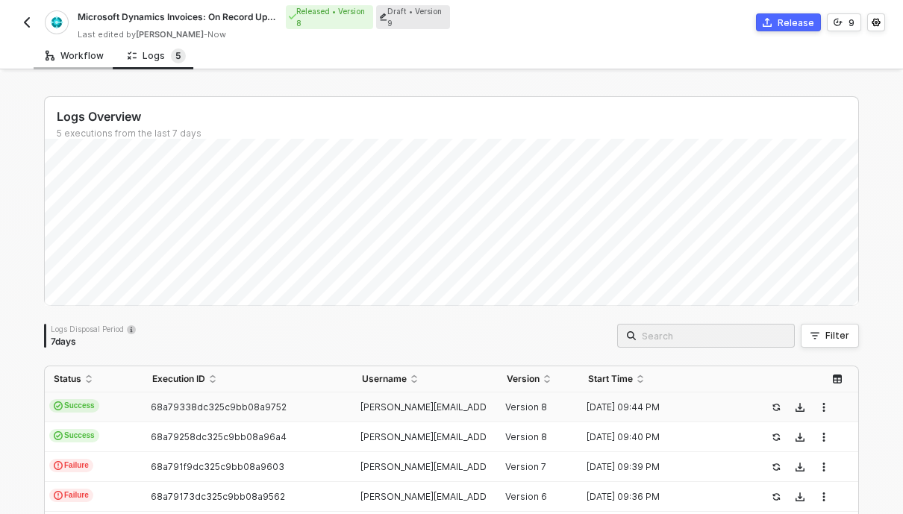
click at [61, 58] on div "Workflow" at bounding box center [75, 56] width 58 height 12
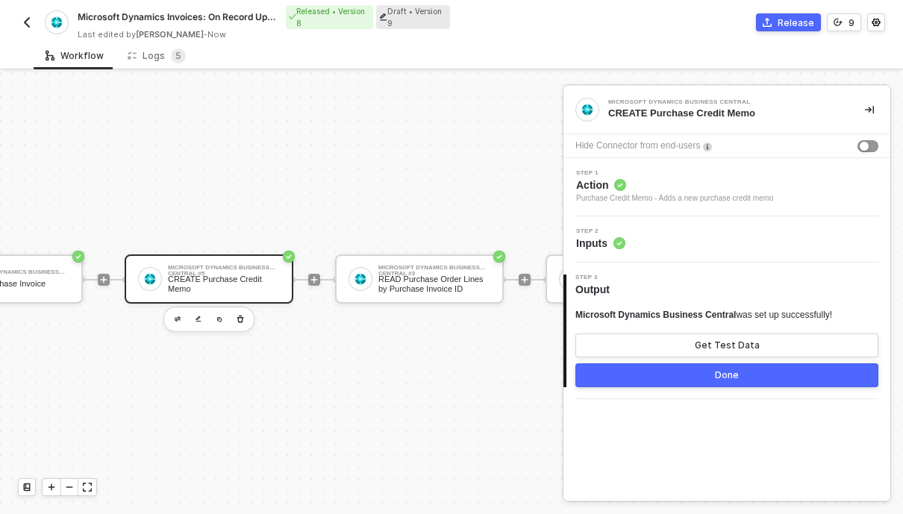
click at [236, 292] on div "CREATE Purchase Credit Memo" at bounding box center [224, 284] width 112 height 19
click at [648, 248] on div "Step 2 Inputs" at bounding box center [728, 239] width 323 height 22
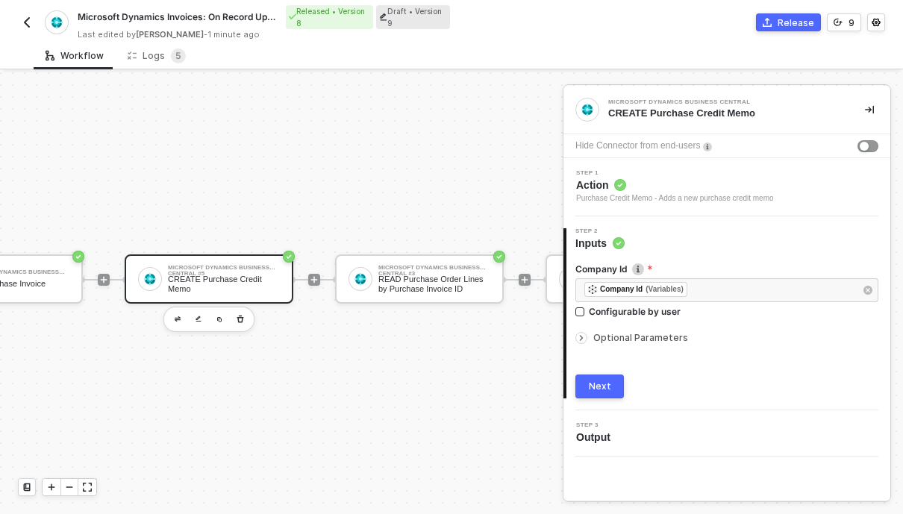
click at [637, 346] on div "Company Id ﻿ ﻿ Company Id (Variables) ﻿ Configurable by user Optional Parameter…" at bounding box center [726, 325] width 303 height 148
click at [640, 340] on span "Optional Parameters" at bounding box center [640, 337] width 95 height 11
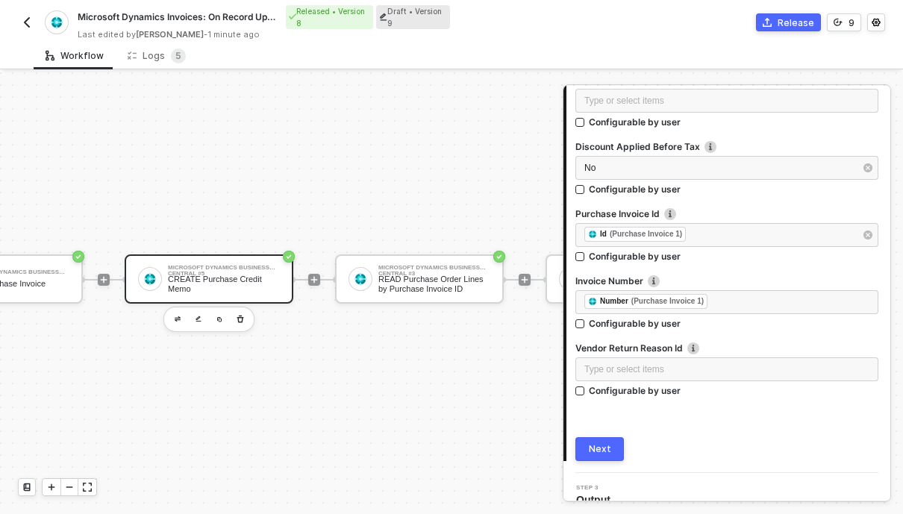
scroll to position [2299, 0]
click at [779, 22] on button "Release" at bounding box center [788, 22] width 65 height 18
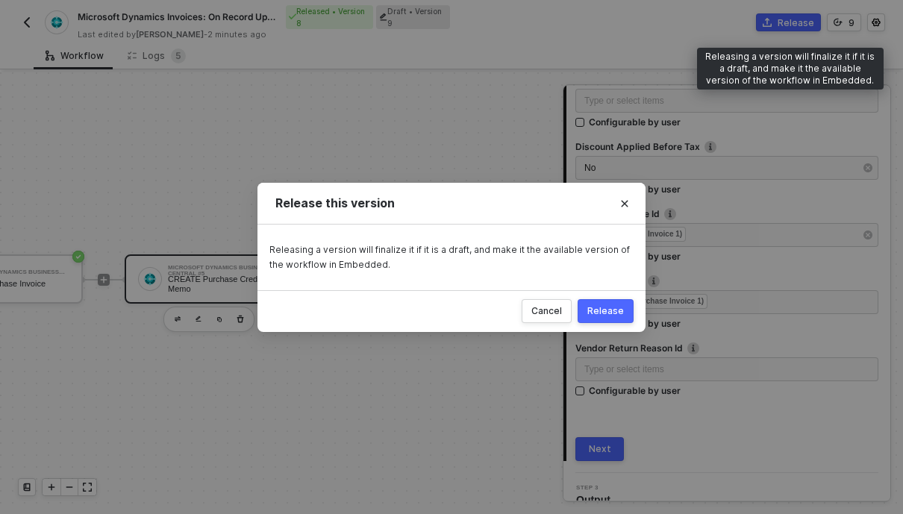
click at [593, 317] on div "Release" at bounding box center [605, 311] width 37 height 12
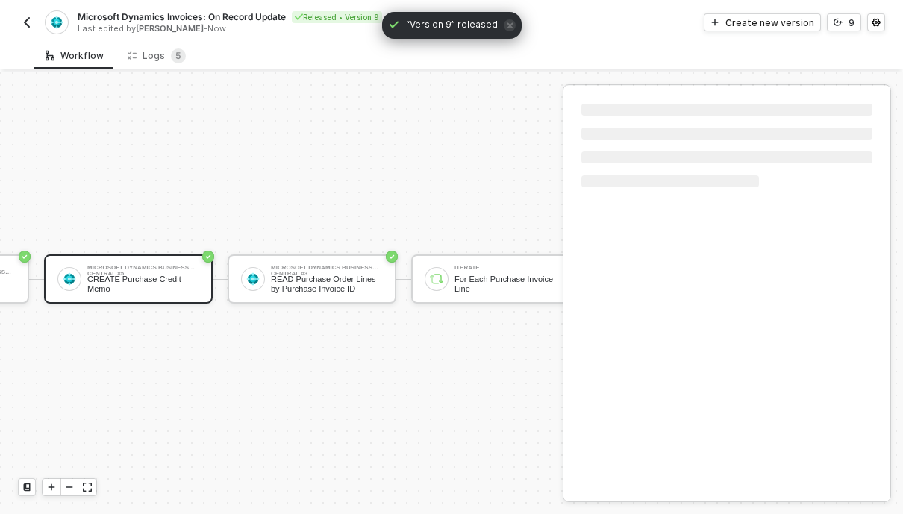
click at [25, 22] on img "button" at bounding box center [27, 22] width 12 height 12
